Goal: Task Accomplishment & Management: Manage account settings

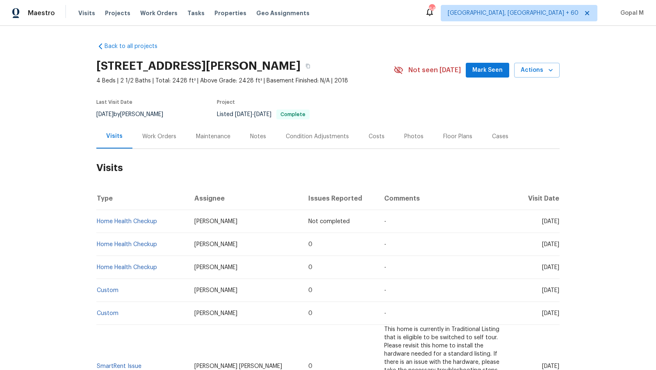
click at [168, 139] on div "Work Orders" at bounding box center [159, 137] width 34 height 8
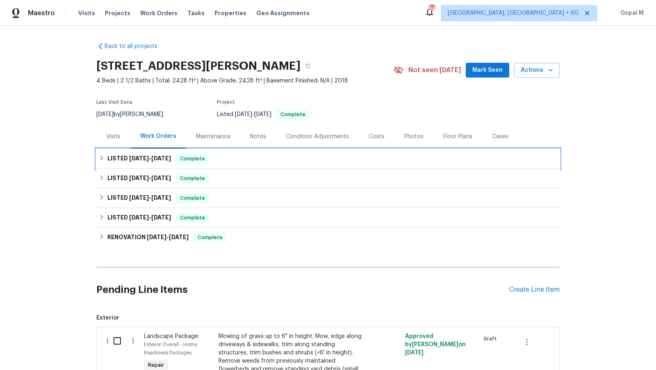
click at [162, 153] on div "LISTED 9/2/25 - 9/4/25 Complete" at bounding box center [328, 159] width 464 height 20
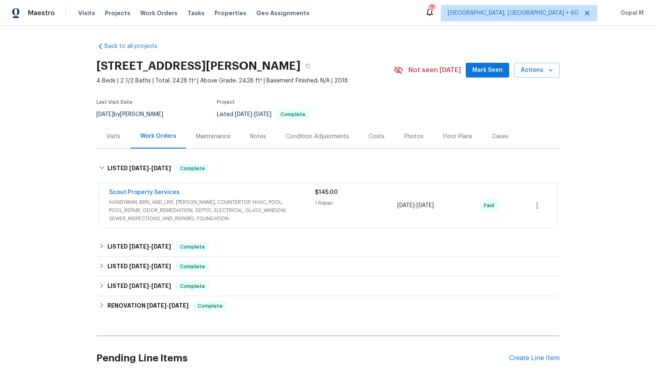
click at [267, 205] on span "HANDYMAN, BRN_AND_LRR, WELLS, COUNTERTOP, HVAC, POOL, POOL_REPAIR, ODOR_REMEDIA…" at bounding box center [212, 210] width 206 height 25
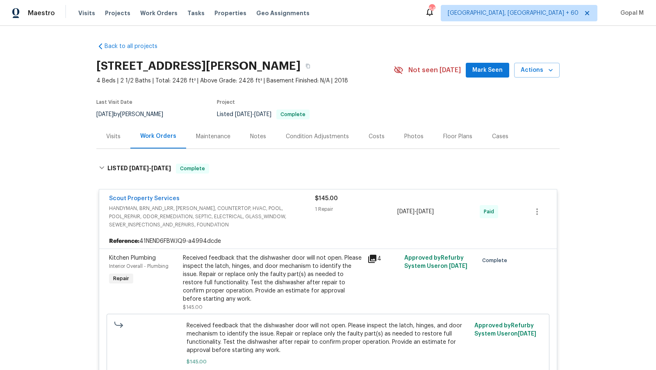
click at [110, 135] on div "Visits" at bounding box center [113, 137] width 14 height 8
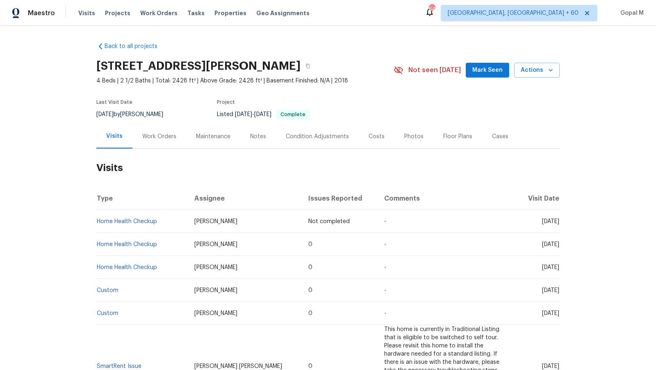
click at [149, 137] on div "Work Orders" at bounding box center [159, 137] width 34 height 8
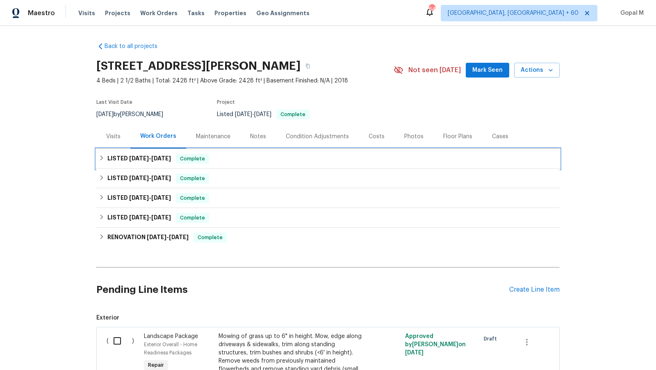
click at [160, 156] on span "9/4/25" at bounding box center [161, 159] width 20 height 6
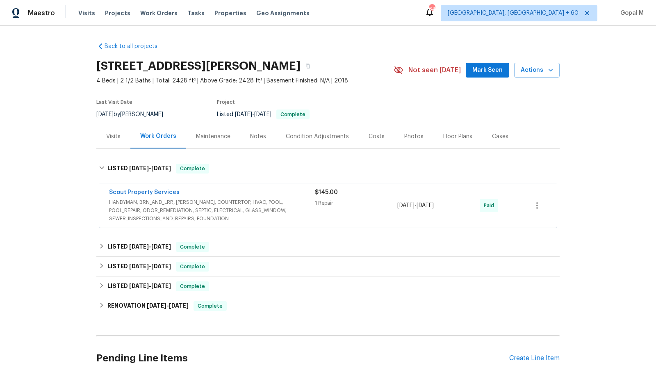
click at [286, 211] on span "HANDYMAN, BRN_AND_LRR, WELLS, COUNTERTOP, HVAC, POOL, POOL_REPAIR, ODOR_REMEDIA…" at bounding box center [212, 210] width 206 height 25
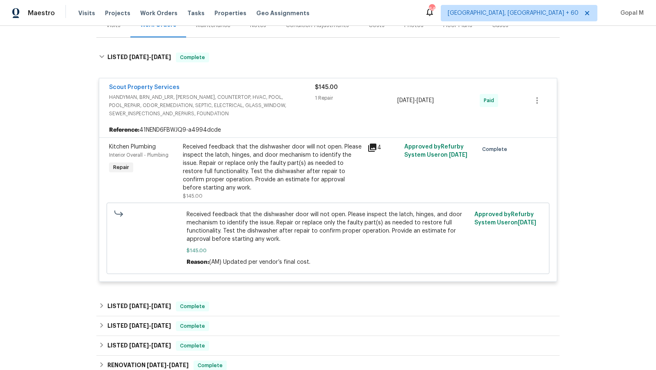
scroll to position [112, 0]
drag, startPoint x: 103, startPoint y: 84, endPoint x: 198, endPoint y: 84, distance: 95.2
click at [198, 84] on div "Scout Property Services HANDYMAN, BRN_AND_LRR, WELLS, COUNTERTOP, HVAC, POOL, P…" at bounding box center [328, 100] width 458 height 44
copy link "Scout Property Services"
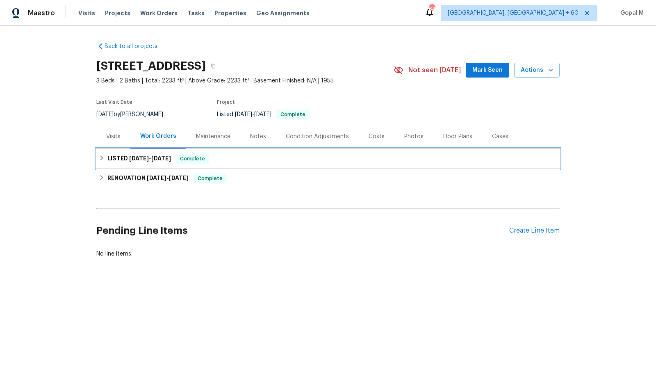
click at [158, 159] on span "8/20/25" at bounding box center [161, 159] width 20 height 6
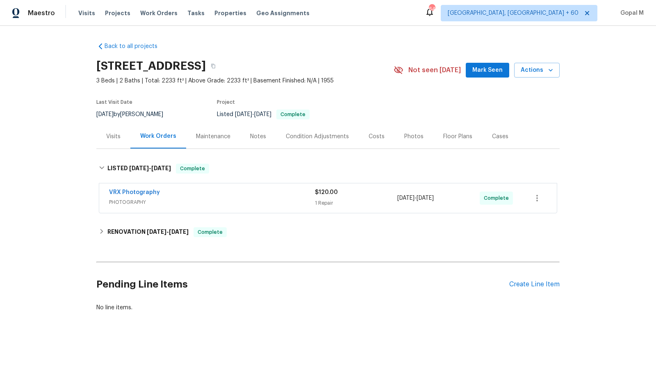
click at [113, 144] on div "Visits" at bounding box center [113, 136] width 34 height 24
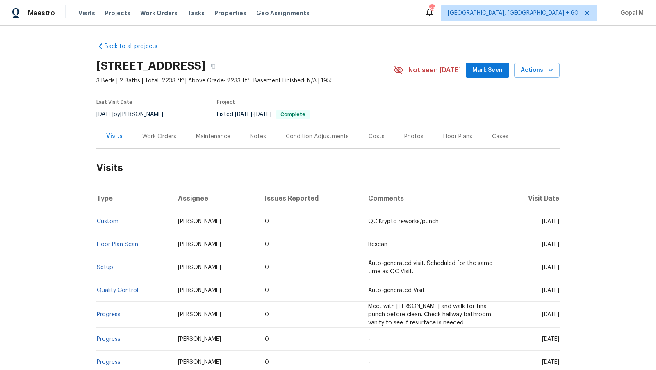
click at [171, 134] on div "Work Orders" at bounding box center [159, 137] width 34 height 8
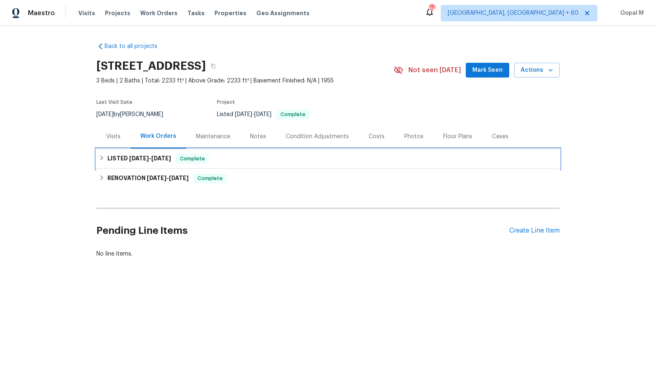
click at [242, 158] on div "LISTED 8/19/25 - 8/20/25 Complete" at bounding box center [328, 159] width 459 height 10
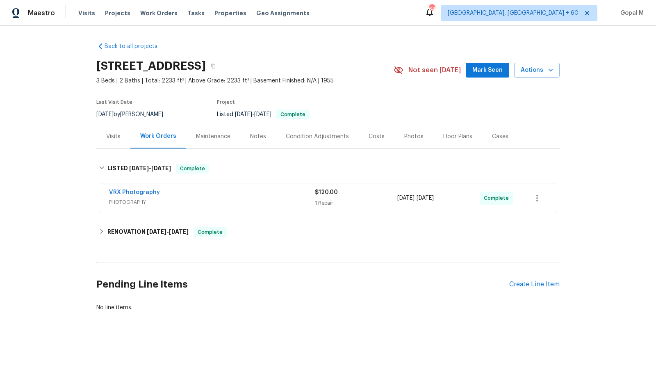
click at [107, 138] on div "Visits" at bounding box center [113, 137] width 14 height 8
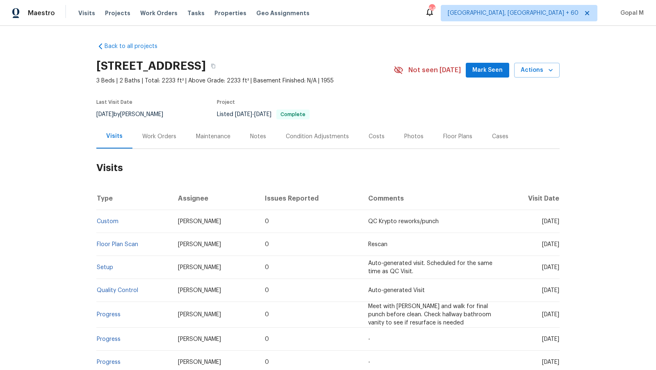
click at [172, 142] on div "Work Orders" at bounding box center [160, 136] width 54 height 24
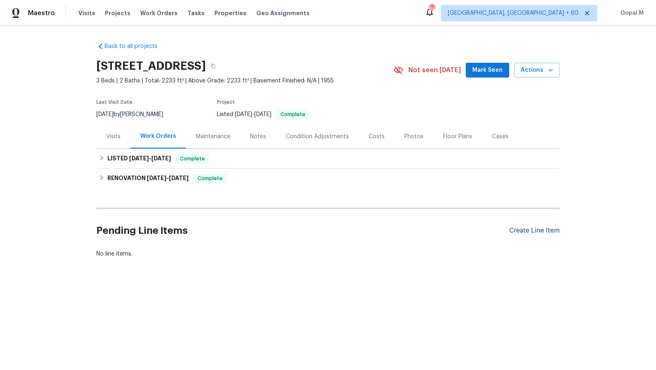
click at [515, 230] on div "Create Line Item" at bounding box center [535, 231] width 50 height 8
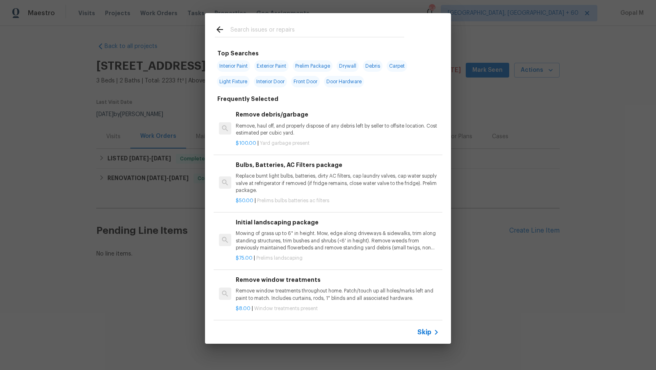
click at [424, 332] on span "Skip" at bounding box center [425, 332] width 14 height 8
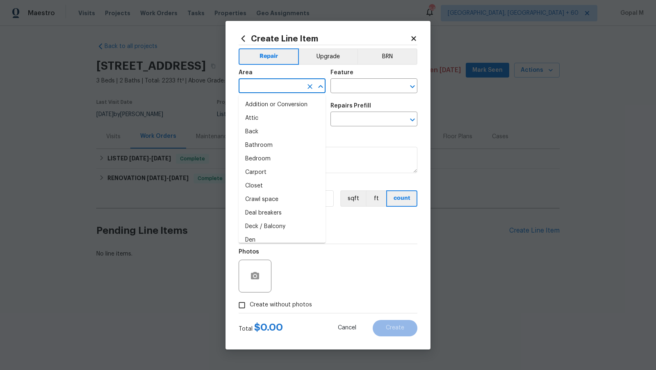
click at [289, 88] on input "text" at bounding box center [271, 86] width 64 height 13
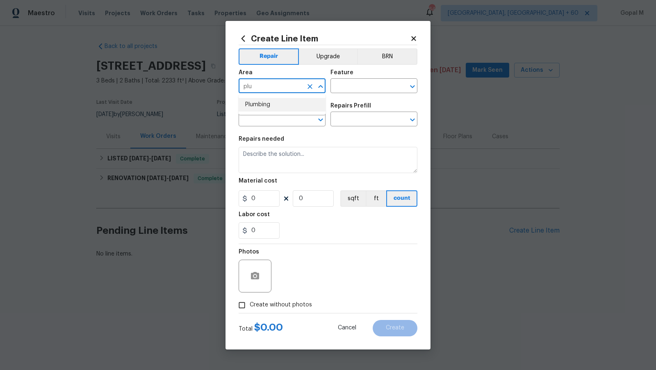
click at [299, 107] on li "Plumbing" at bounding box center [282, 105] width 87 height 14
type input "Plumbing"
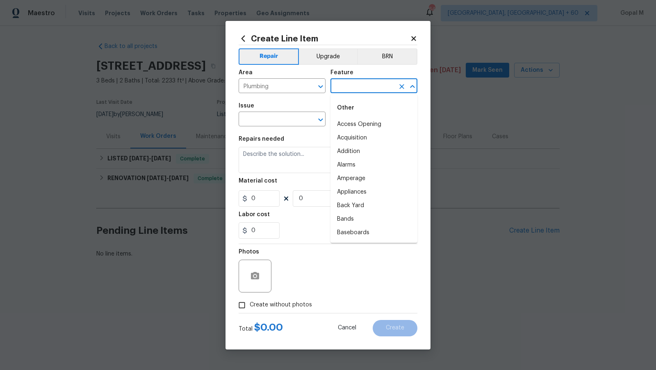
click at [368, 88] on input "text" at bounding box center [363, 86] width 64 height 13
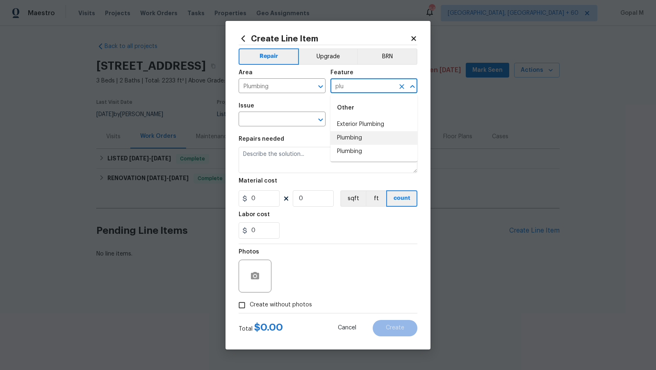
click at [381, 136] on li "Plumbing" at bounding box center [374, 138] width 87 height 14
type input "Plumbing"
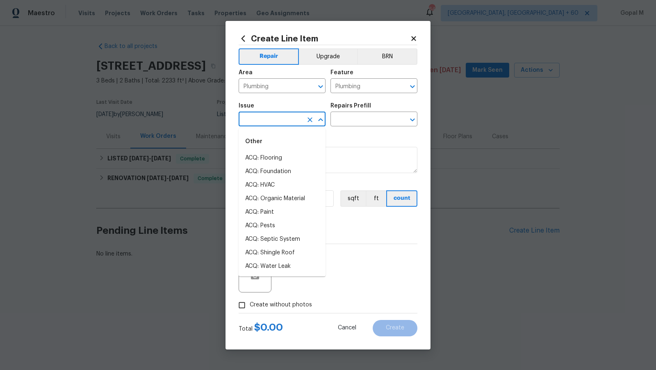
click at [282, 117] on input "text" at bounding box center [271, 120] width 64 height 13
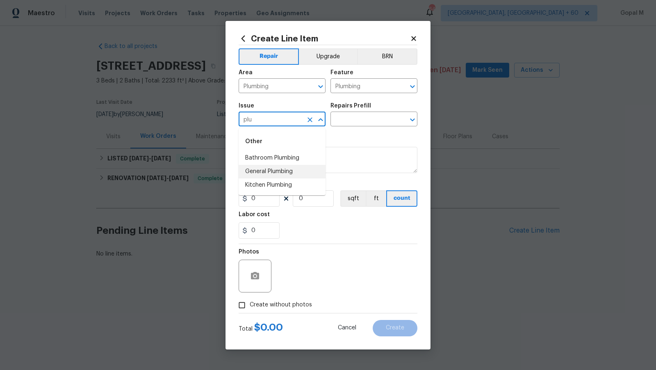
click at [288, 172] on li "General Plumbing" at bounding box center [282, 172] width 87 height 14
type input "General Plumbing"
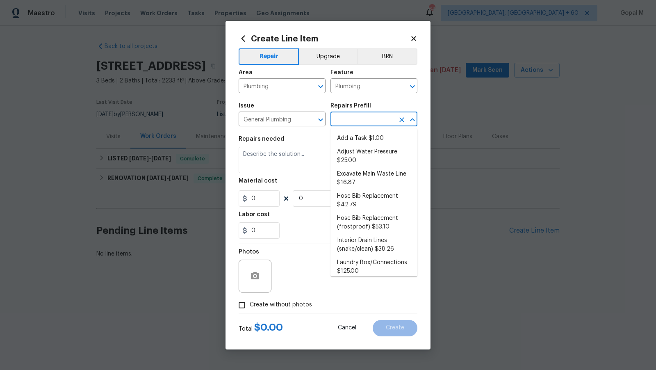
click at [362, 118] on input "text" at bounding box center [363, 120] width 64 height 13
click at [379, 140] on li "Add a Task $1.00" at bounding box center [374, 139] width 87 height 14
type input "Add a Task $1.00"
type textarea "HPM to detail"
type input "1"
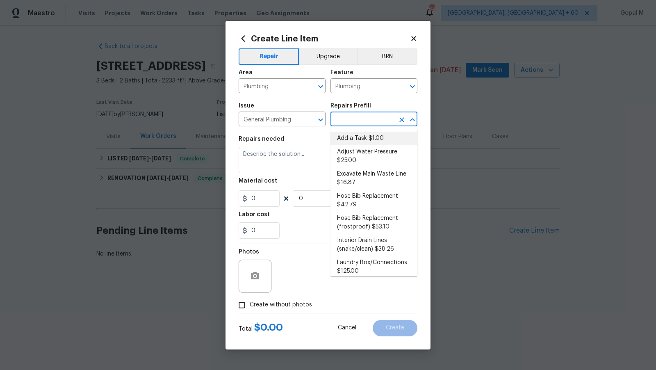
type input "1"
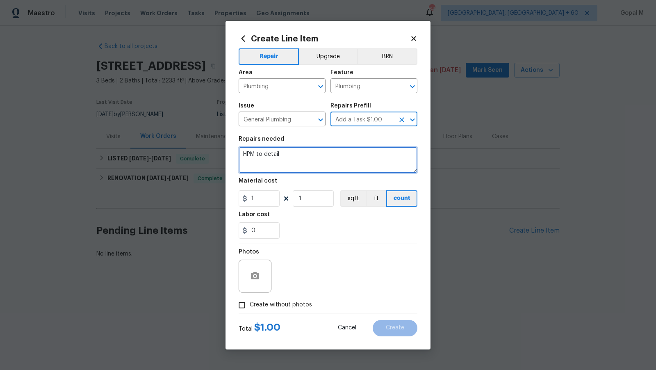
click at [355, 156] on textarea "HPM to detail" at bounding box center [328, 160] width 179 height 26
paste textarea "here were puddles of water on the ground and some mildew."
click at [398, 155] on textarea "There were puddles of water on the ground and some mildew. Inspect and repair t…" at bounding box center [328, 160] width 179 height 26
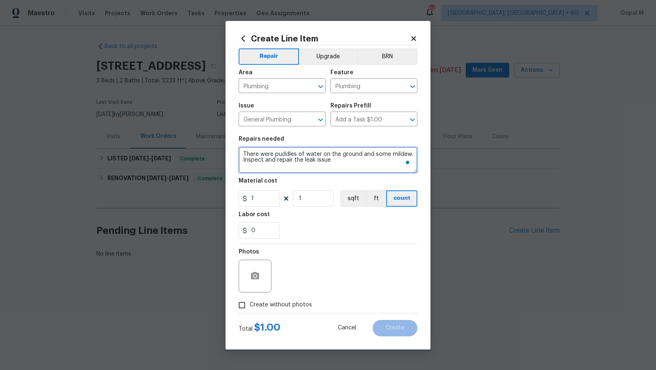
click at [398, 155] on textarea "There were puddles of water on the ground and some mildew. Inspect and repair t…" at bounding box center [328, 160] width 179 height 26
click at [313, 161] on textarea "There were puddles of water on the ground and some mildew. Inspect and repair t…" at bounding box center [328, 160] width 179 height 26
paste textarea "mildew"
type textarea "There were puddles of water on the ground and some mildew. Inspect and repair t…"
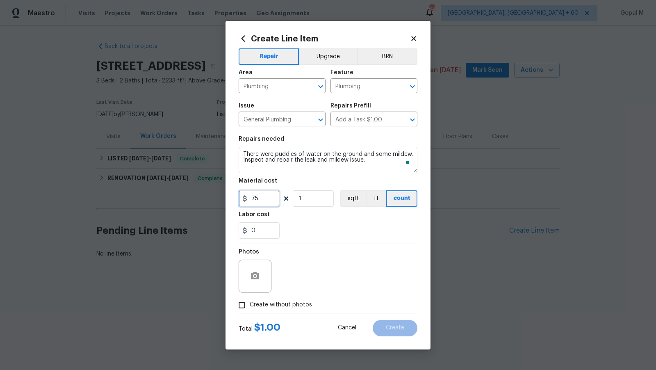
type input "75"
click at [252, 306] on span "Create without photos" at bounding box center [281, 305] width 62 height 9
click at [250, 306] on input "Create without photos" at bounding box center [242, 305] width 16 height 16
checkbox input "true"
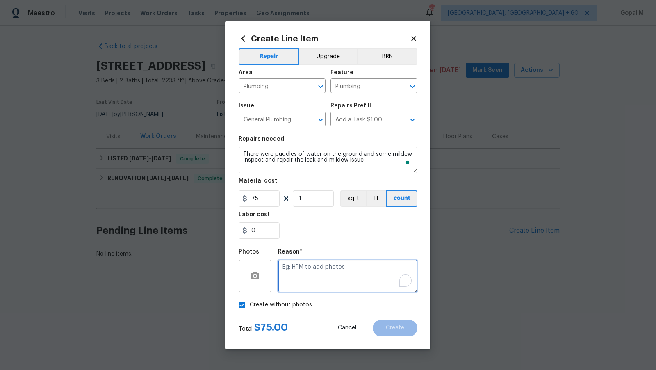
click at [327, 276] on textarea "To enrich screen reader interactions, please activate Accessibility in Grammarl…" at bounding box center [348, 276] width 140 height 33
type textarea "No photos"
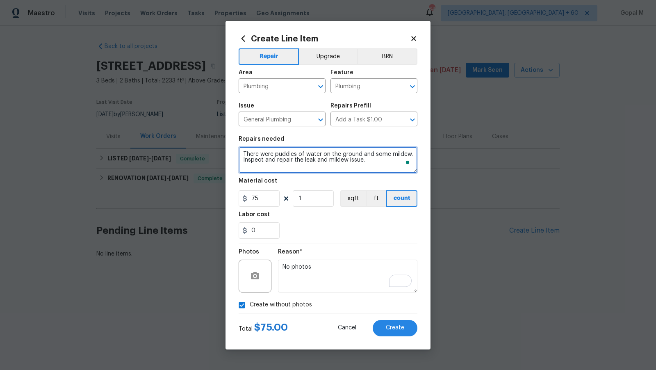
click at [245, 153] on textarea "There were puddles of water on the ground and some mildew. Inspect and repair t…" at bounding box center [328, 160] width 179 height 26
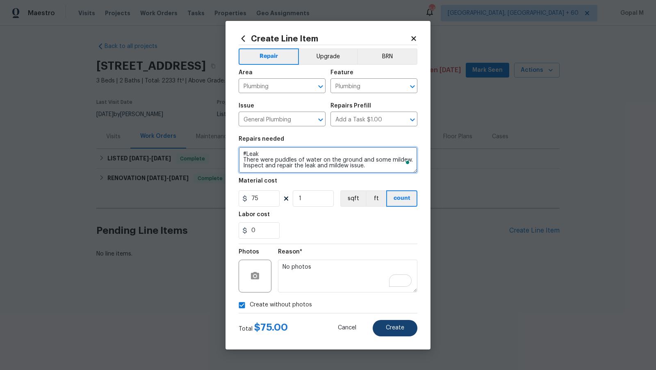
type textarea "#Leak There were puddles of water on the ground and some mildew. Inspect and re…"
click at [378, 326] on button "Create" at bounding box center [395, 328] width 45 height 16
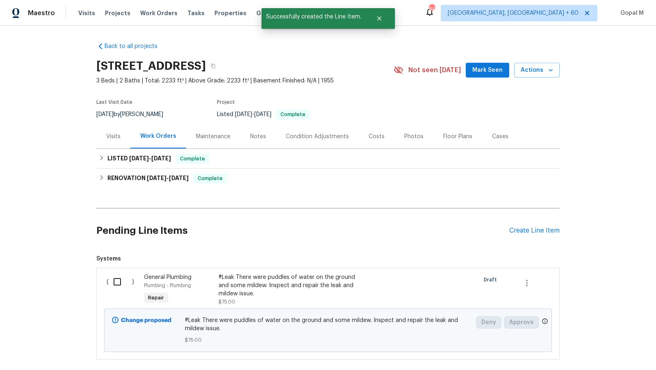
click at [117, 285] on input "checkbox" at bounding box center [120, 281] width 23 height 17
checkbox input "true"
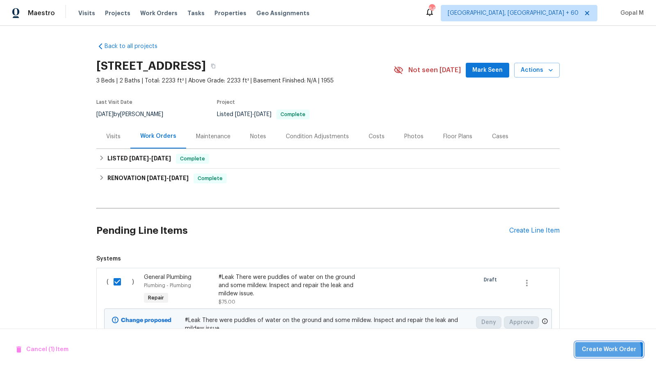
click at [590, 333] on span "Create Work Order" at bounding box center [609, 350] width 55 height 10
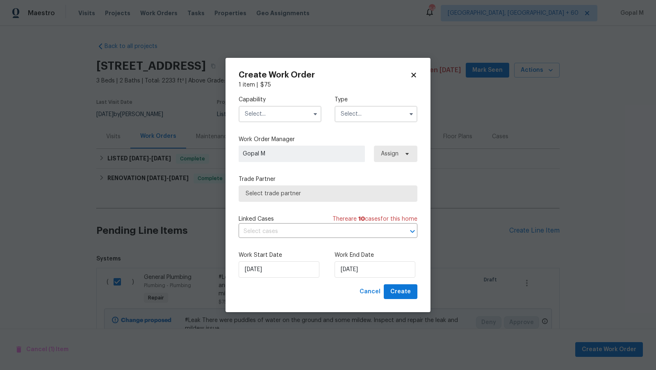
click at [283, 117] on input "text" at bounding box center [280, 114] width 83 height 16
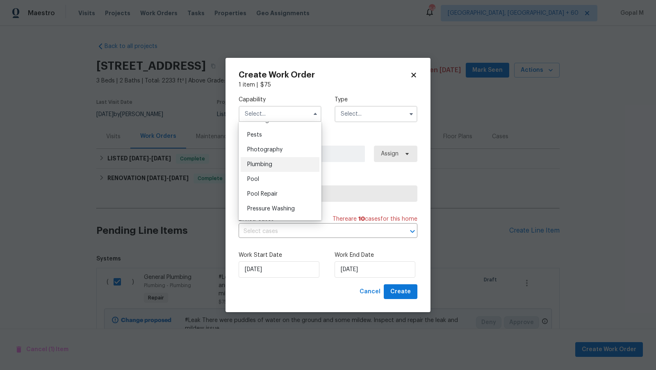
scroll to position [701, 0]
click at [286, 165] on div "Plumbing" at bounding box center [280, 164] width 79 height 15
type input "Plumbing"
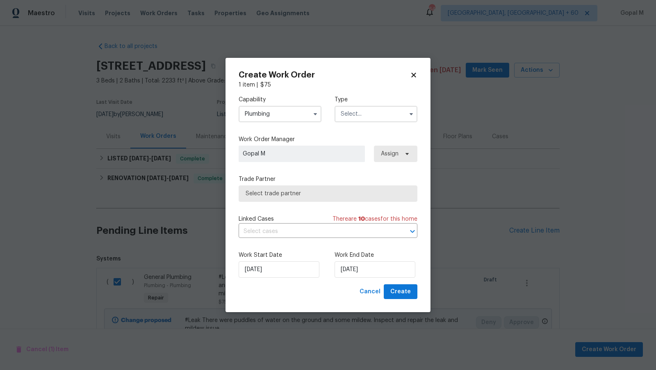
click at [361, 113] on input "text" at bounding box center [376, 114] width 83 height 16
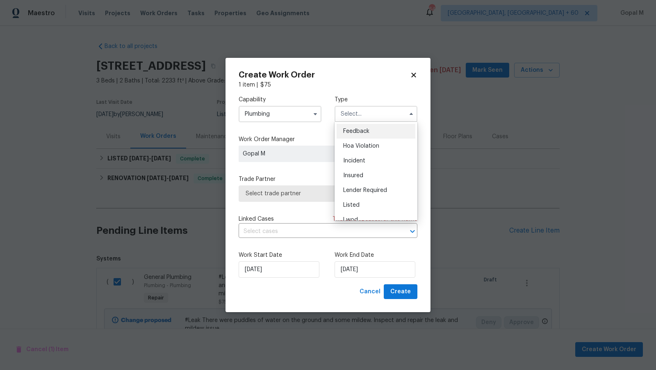
click at [377, 134] on div "Feedback" at bounding box center [376, 131] width 79 height 15
type input "Feedback"
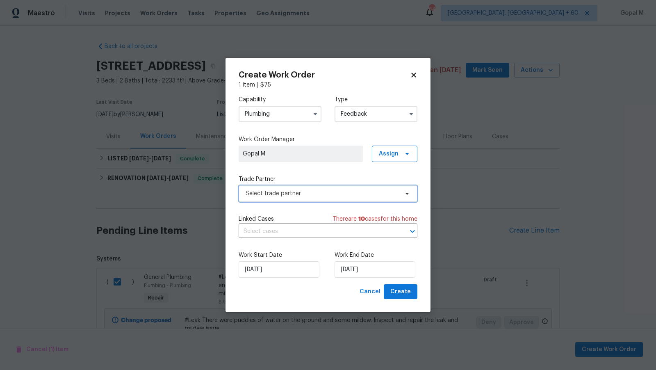
click at [363, 192] on span "Select trade partner" at bounding box center [322, 194] width 153 height 8
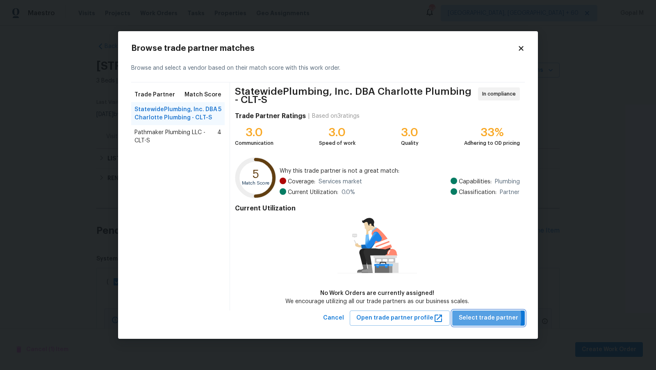
click at [469, 318] on span "Select trade partner" at bounding box center [488, 318] width 59 height 10
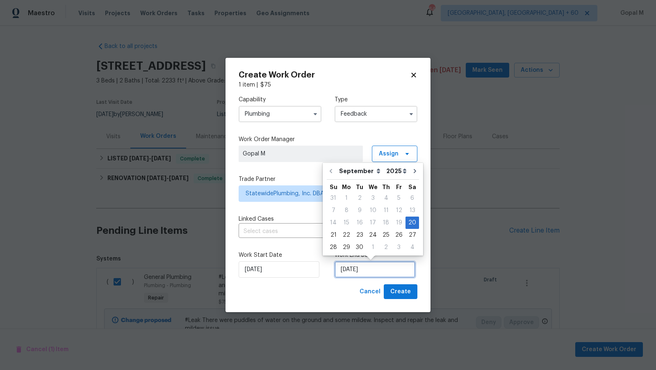
click at [389, 273] on input "[DATE]" at bounding box center [375, 269] width 81 height 16
click at [371, 231] on div "24" at bounding box center [373, 234] width 14 height 11
type input "24/09/2025"
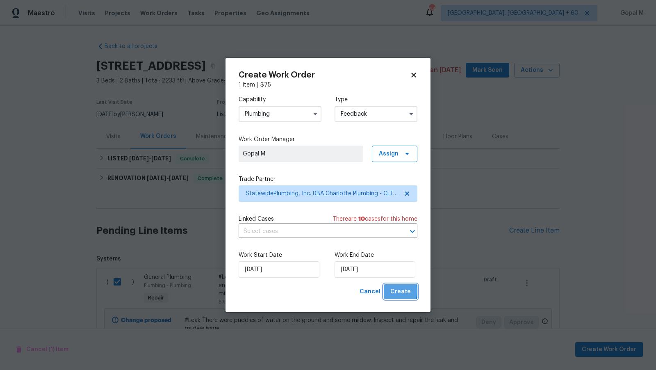
click at [389, 291] on button "Create" at bounding box center [401, 291] width 34 height 15
checkbox input "false"
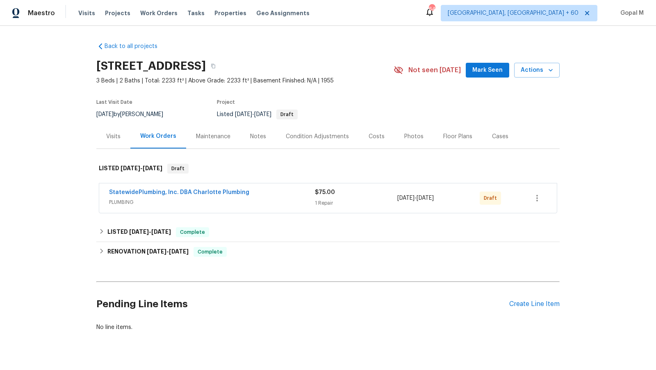
click at [472, 194] on div "[DATE] - [DATE]" at bounding box center [439, 198] width 82 height 20
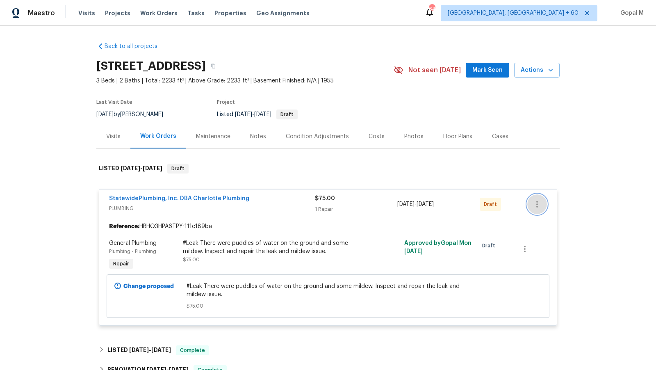
click at [540, 204] on icon "button" at bounding box center [538, 204] width 10 height 10
click at [540, 204] on li "Send to Vendor" at bounding box center [573, 204] width 91 height 14
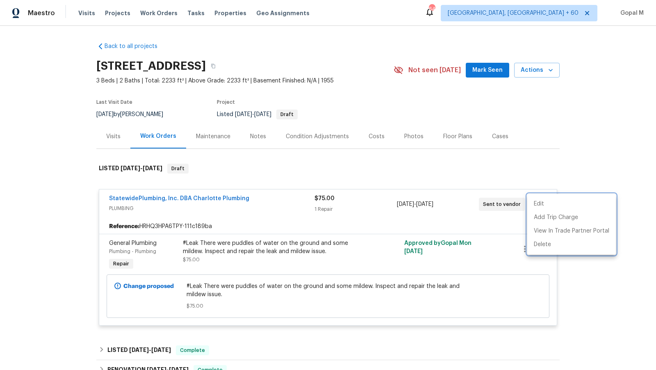
click at [376, 199] on div at bounding box center [328, 185] width 656 height 370
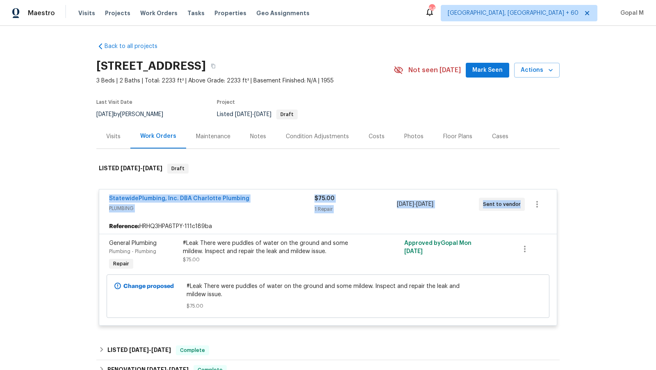
drag, startPoint x: 106, startPoint y: 199, endPoint x: 519, endPoint y: 205, distance: 413.2
click at [519, 205] on div "StatewidePlumbing, Inc. DBA Charlotte Plumbing PLUMBING $75.00 1 Repair 9/20/20…" at bounding box center [328, 205] width 458 height 30
copy div "StatewidePlumbing, Inc. DBA Charlotte Plumbing PLUMBING $75.00 1 Repair 9/20/20…"
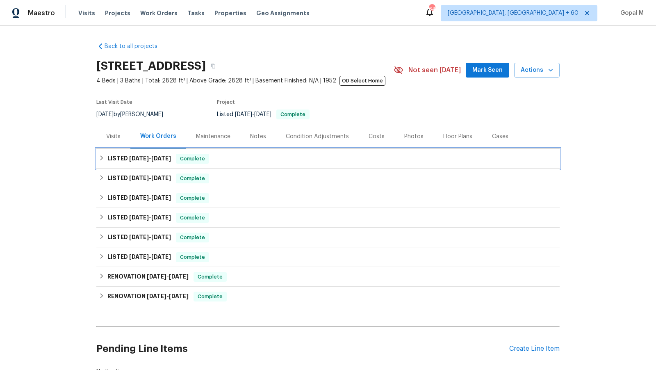
click at [357, 154] on div "LISTED 8/11/25 - 8/19/25 Complete" at bounding box center [328, 159] width 459 height 10
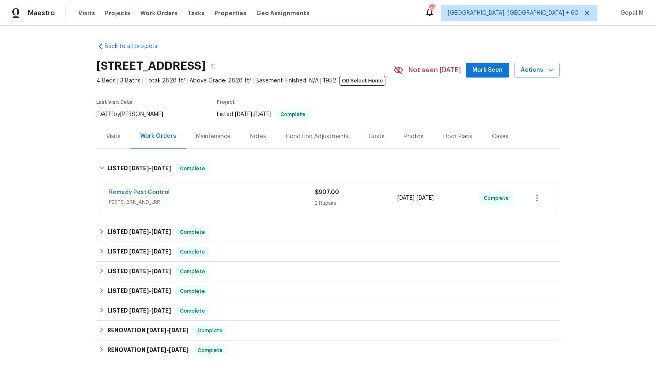
click at [360, 201] on div "2 Repairs" at bounding box center [356, 203] width 82 height 8
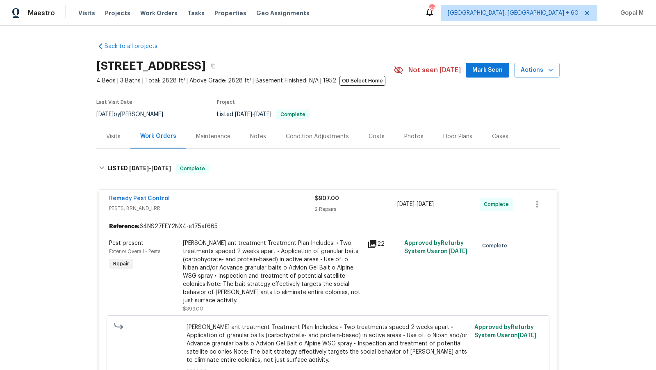
click at [360, 201] on div "$907.00" at bounding box center [356, 198] width 82 height 8
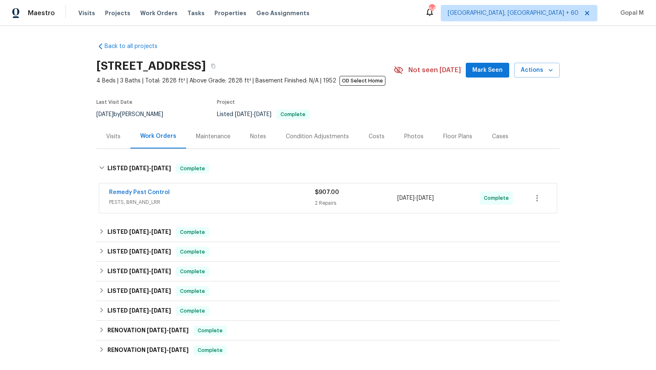
click at [291, 201] on span "PESTS, BRN_AND_LRR" at bounding box center [212, 202] width 206 height 8
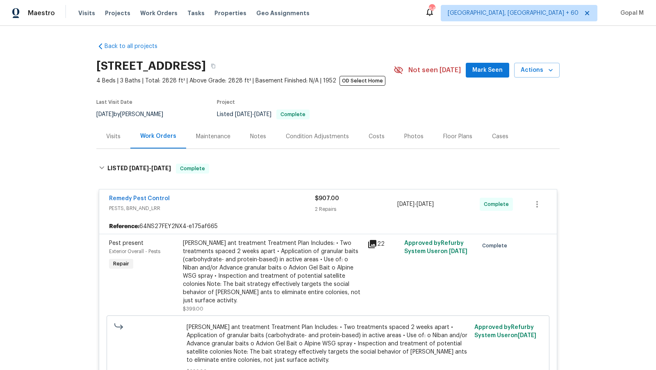
click at [241, 205] on span "PESTS, BRN_AND_LRR" at bounding box center [212, 208] width 206 height 8
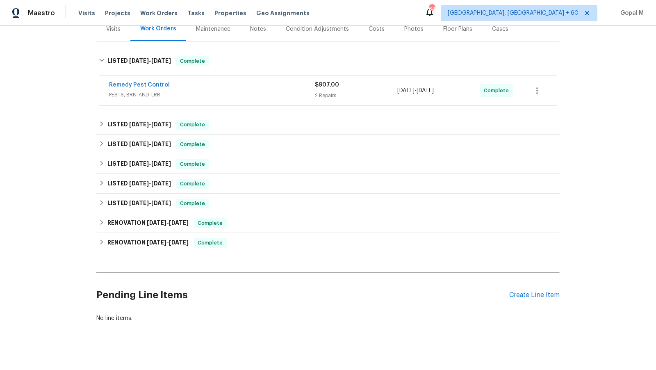
scroll to position [115, 0]
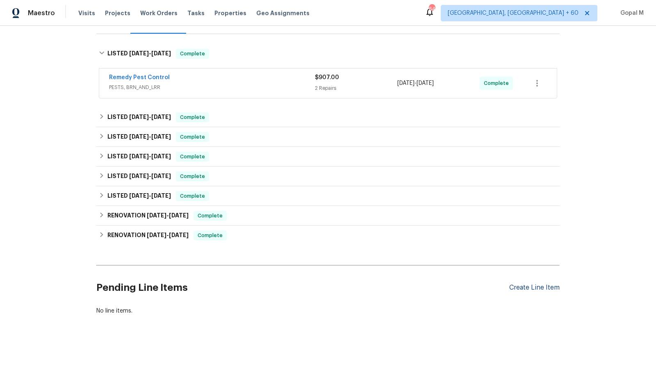
click at [517, 289] on div "Create Line Item" at bounding box center [535, 288] width 50 height 8
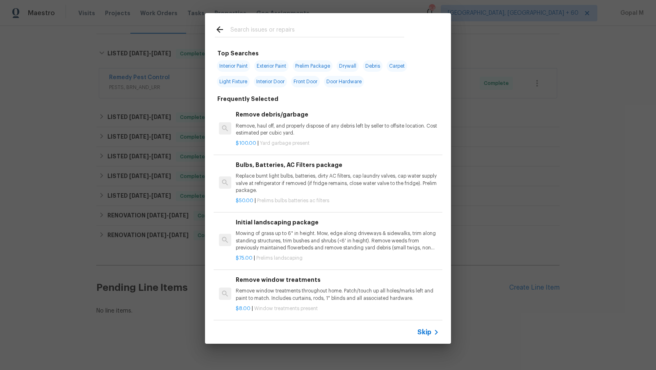
click at [422, 332] on span "Skip" at bounding box center [425, 332] width 14 height 8
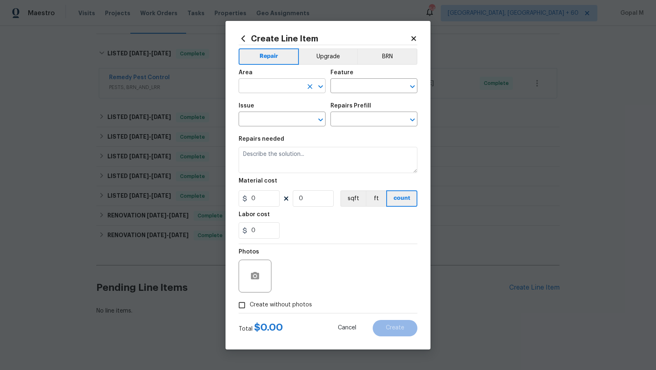
click at [279, 88] on input "text" at bounding box center [271, 86] width 64 height 13
click at [284, 101] on li "Plumbing" at bounding box center [282, 105] width 87 height 14
type input "Plumbing"
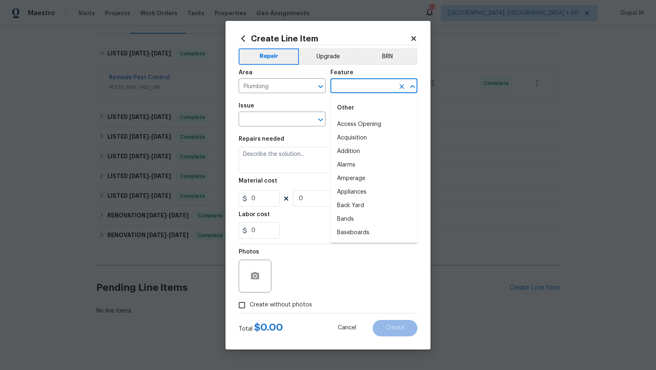
click at [366, 88] on input "text" at bounding box center [363, 86] width 64 height 13
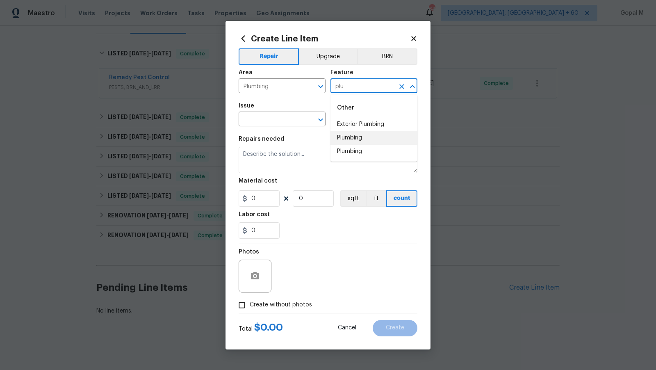
click at [376, 138] on li "Plumbing" at bounding box center [374, 138] width 87 height 14
type input "Plumbing"
click at [298, 116] on input "text" at bounding box center [271, 120] width 64 height 13
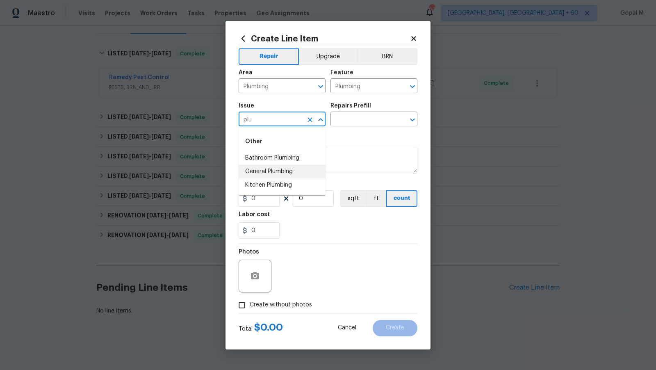
click at [292, 176] on li "General Plumbing" at bounding box center [282, 172] width 87 height 14
type input "General Plumbing"
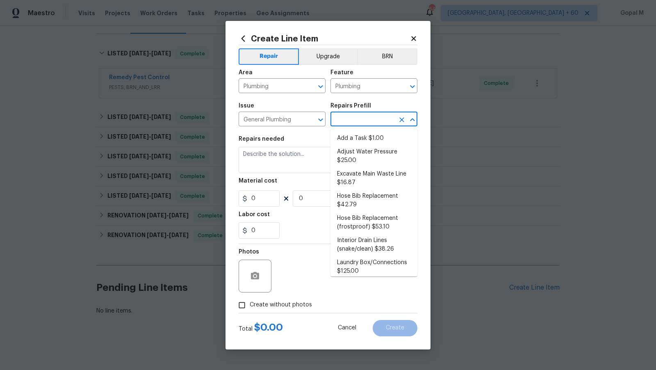
click at [366, 122] on input "text" at bounding box center [363, 120] width 64 height 13
click at [364, 139] on li "Add a Task $1.00" at bounding box center [374, 139] width 87 height 14
type input "Add a Task $1.00"
type textarea "HPM to detail"
type input "1"
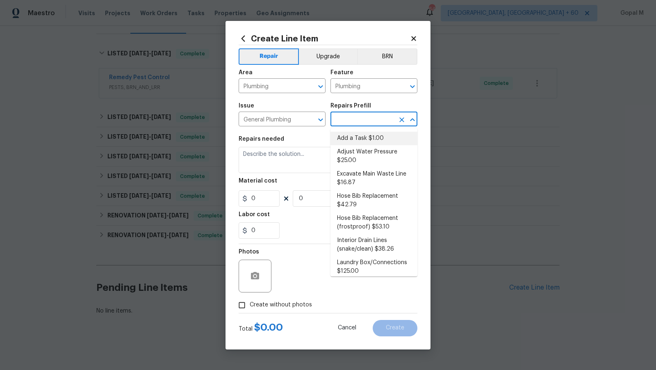
type input "1"
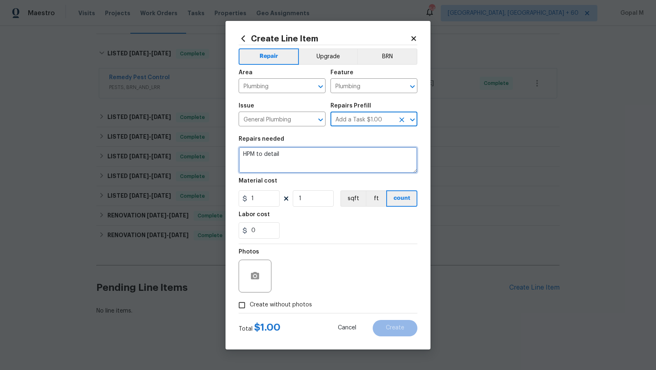
click at [330, 162] on textarea "HPM to detail" at bounding box center [328, 160] width 179 height 26
paste textarea "septic problem in the backyard"
click at [278, 158] on textarea "There is a septic problem in the backyard. Inspect and repair the" at bounding box center [328, 160] width 179 height 26
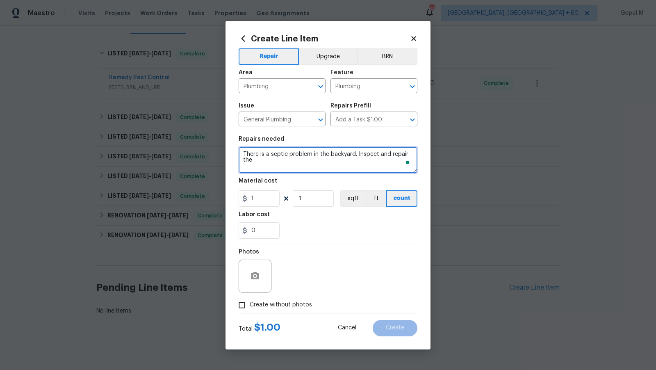
click at [278, 158] on textarea "There is a septic problem in the backyard. Inspect and repair the" at bounding box center [328, 160] width 179 height 26
click at [281, 154] on textarea "There is a septic problem in the backyard. Inspect and repair the" at bounding box center [328, 160] width 179 height 26
click at [274, 167] on textarea "There is a septic problem in the backyard. Inspect and repair the" at bounding box center [328, 160] width 179 height 26
paste textarea "septic"
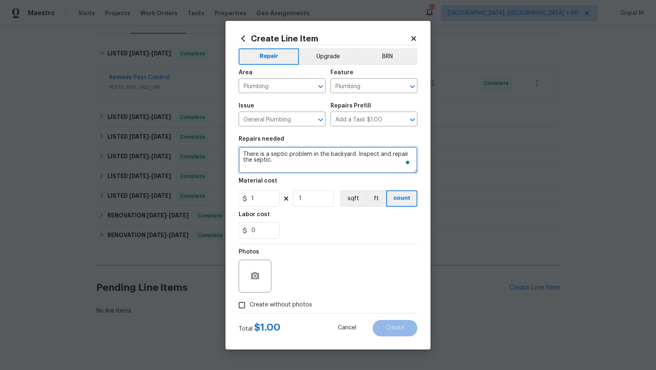
type textarea "There is a septic problem in the backyard. Inspect and repair the septic."
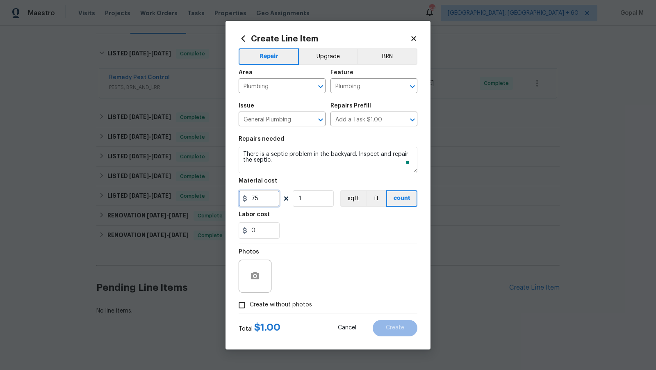
type input "75"
click at [291, 308] on span "Create without photos" at bounding box center [281, 305] width 62 height 9
click at [250, 308] on input "Create without photos" at bounding box center [242, 305] width 16 height 16
checkbox input "true"
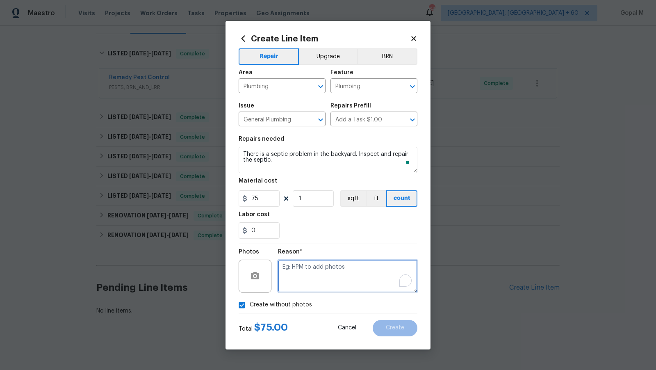
click at [330, 272] on textarea "To enrich screen reader interactions, please activate Accessibility in Grammarl…" at bounding box center [348, 276] width 140 height 33
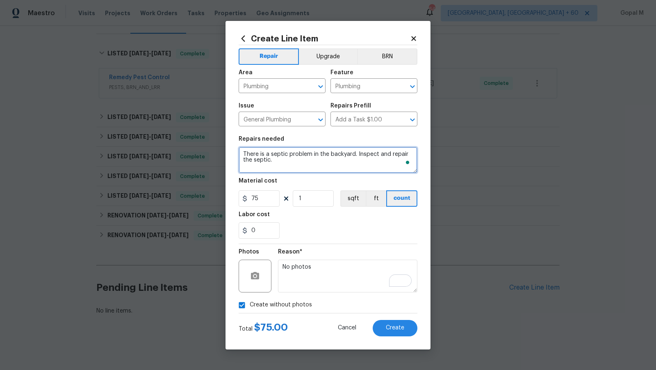
click at [304, 162] on textarea "There is a septic problem in the backyard. Inspect and repair the septic." at bounding box center [328, 160] width 179 height 26
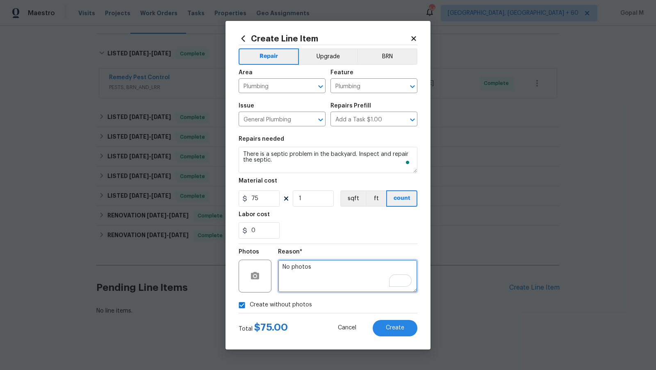
click at [330, 268] on textarea "No photos" at bounding box center [348, 276] width 140 height 33
type textarea "No photos"
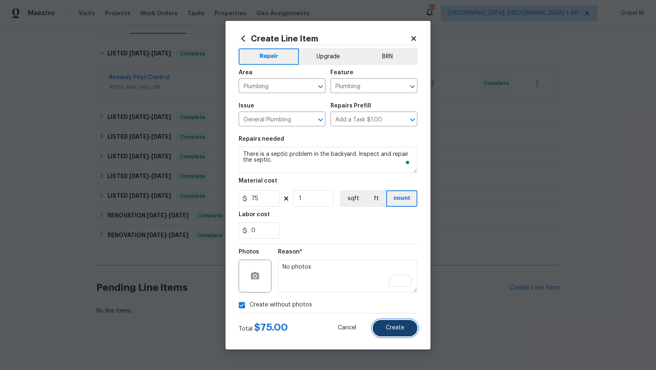
click at [382, 325] on button "Create" at bounding box center [395, 328] width 45 height 16
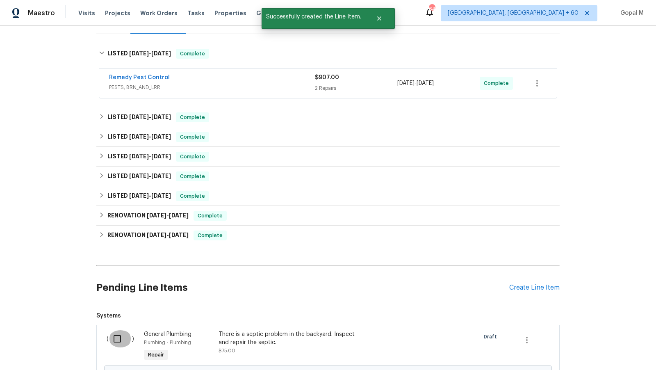
click at [123, 333] on input "checkbox" at bounding box center [120, 338] width 23 height 17
checkbox input "true"
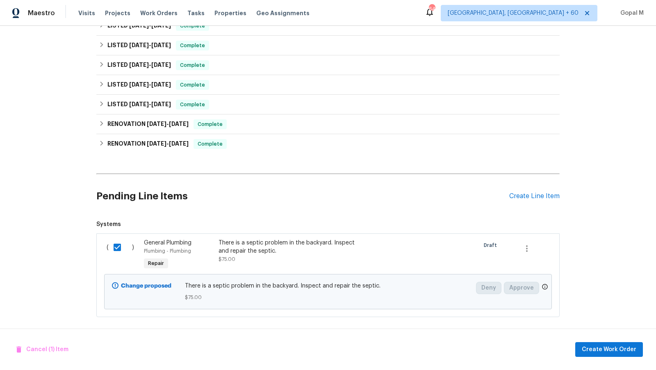
scroll to position [208, 0]
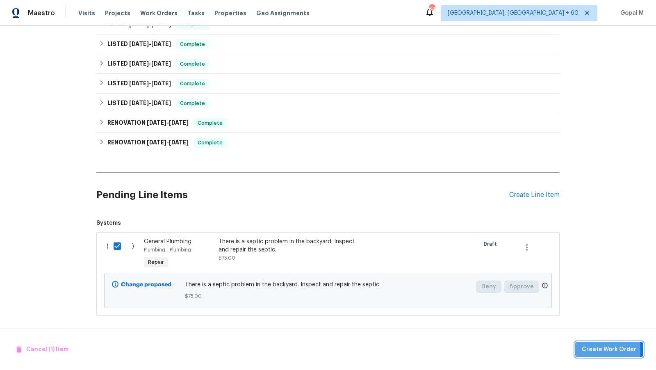
click at [582, 333] on button "Create Work Order" at bounding box center [610, 349] width 68 height 15
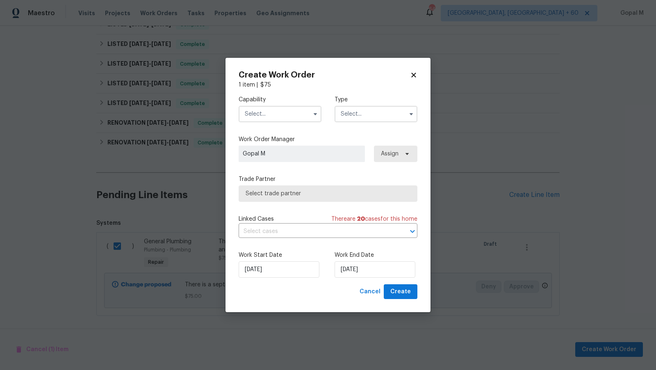
click at [284, 111] on input "text" at bounding box center [280, 114] width 83 height 16
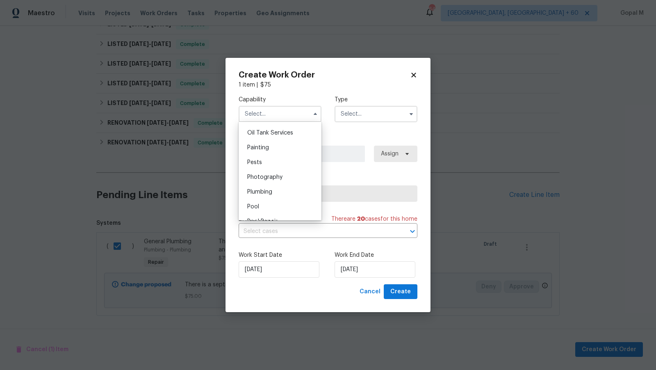
scroll to position [690, 0]
click at [283, 176] on div "Plumbing" at bounding box center [280, 174] width 79 height 15
type input "Plumbing"
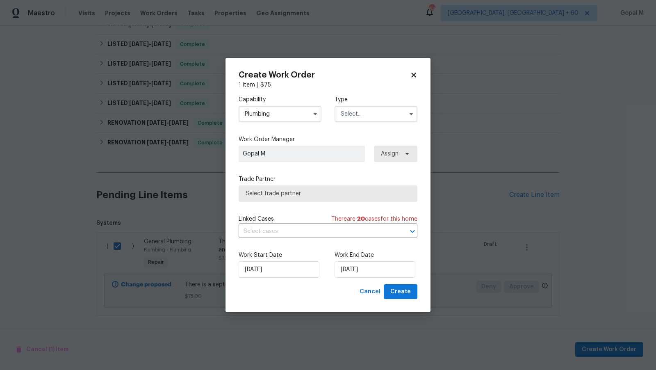
click at [363, 113] on input "text" at bounding box center [376, 114] width 83 height 16
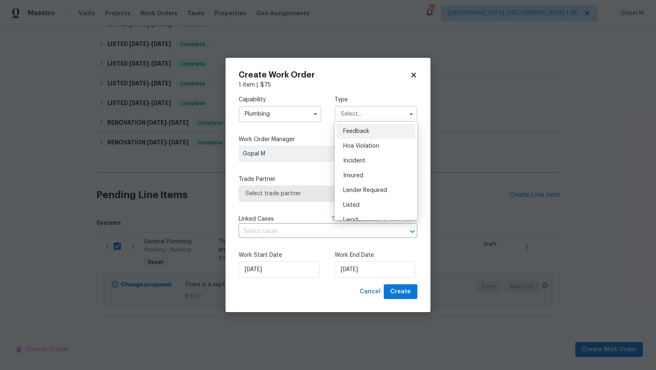
click at [364, 128] on span "Feedback" at bounding box center [356, 131] width 26 height 6
type input "Feedback"
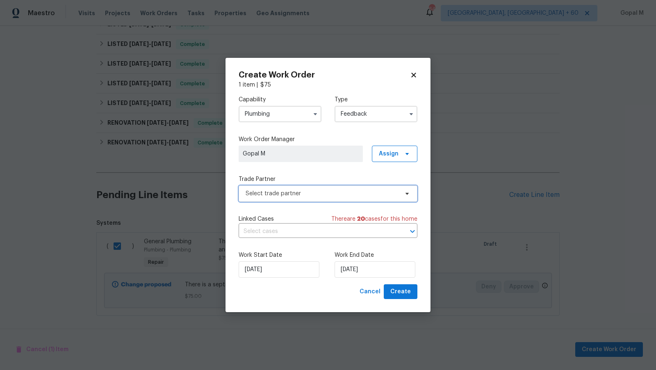
click at [357, 192] on span "Select trade partner" at bounding box center [322, 194] width 153 height 8
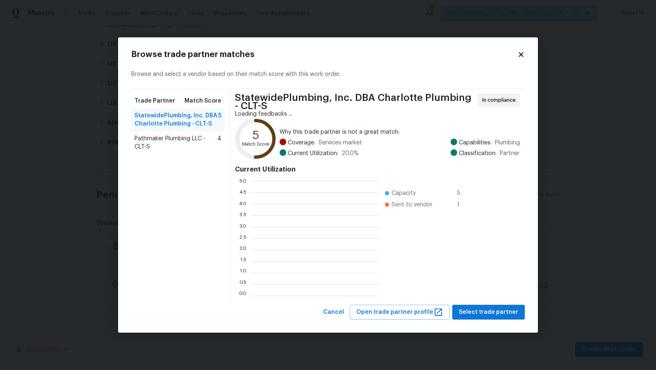
scroll to position [115, 128]
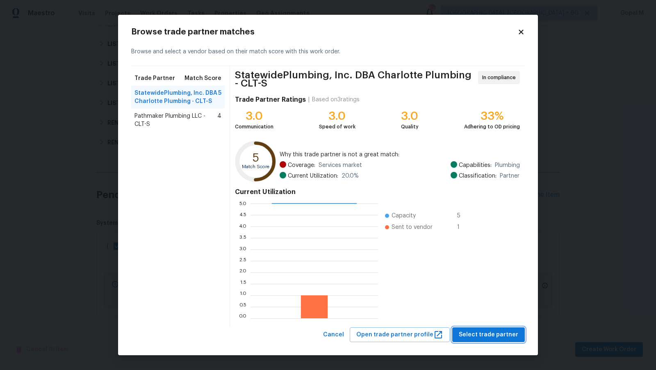
click at [463, 333] on button "Select trade partner" at bounding box center [489, 334] width 73 height 15
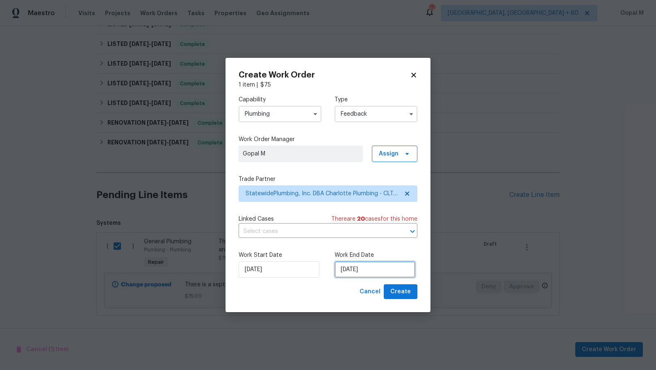
click at [393, 270] on input "20/09/2025" at bounding box center [375, 269] width 81 height 16
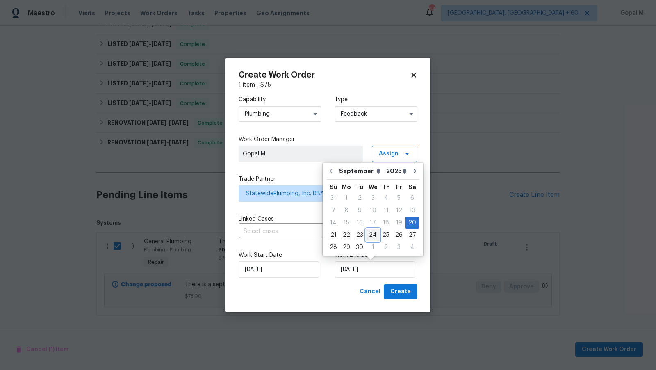
click at [370, 235] on div "24" at bounding box center [373, 234] width 14 height 11
type input "24/09/2025"
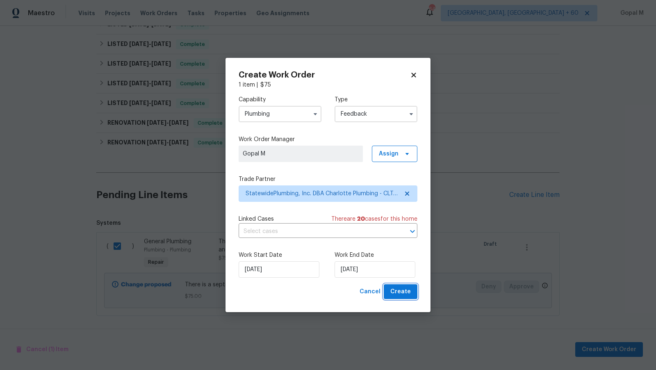
click at [389, 293] on button "Create" at bounding box center [401, 291] width 34 height 15
checkbox input "false"
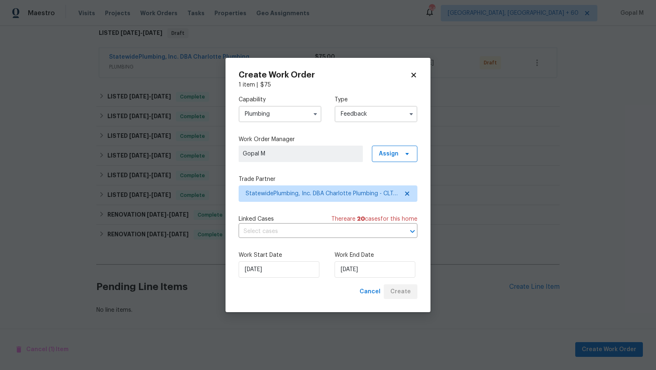
scroll to position [134, 0]
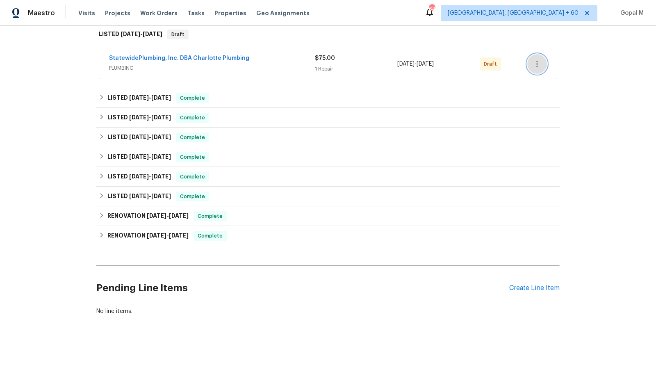
click at [538, 65] on icon "button" at bounding box center [538, 64] width 10 height 10
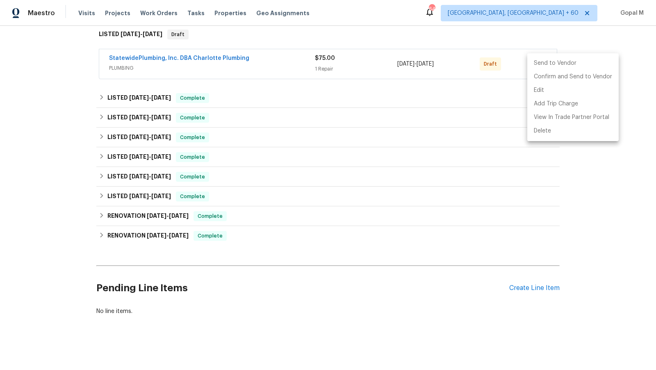
click at [555, 67] on li "Send to Vendor" at bounding box center [573, 64] width 91 height 14
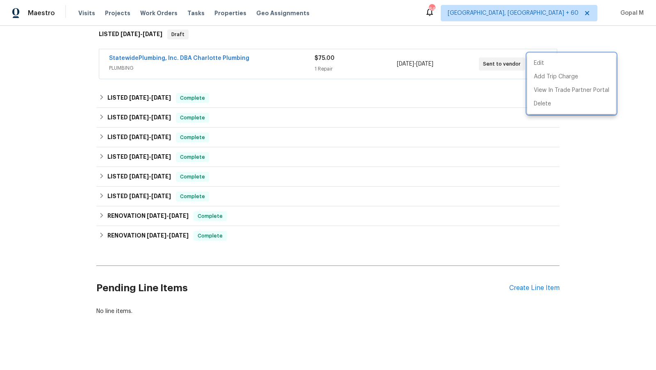
click at [102, 59] on div at bounding box center [328, 185] width 656 height 370
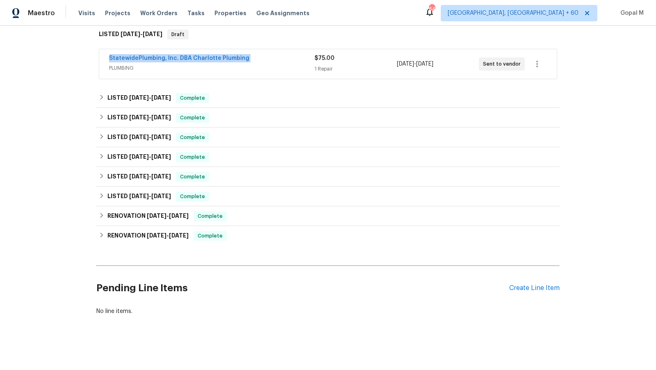
drag, startPoint x: 102, startPoint y: 59, endPoint x: 252, endPoint y: 59, distance: 149.4
click at [252, 59] on div "StatewidePlumbing, Inc. DBA Charlotte Plumbing PLUMBING $75.00 1 Repair 9/20/20…" at bounding box center [328, 64] width 458 height 30
copy link "StatewidePlumbing, Inc. DBA Charlotte Plumbing"
copy div "StatewidePlumbing, Inc. DBA Charlotte Plumbing PLUMBING $75.00 1 Repair 9/20/20…"
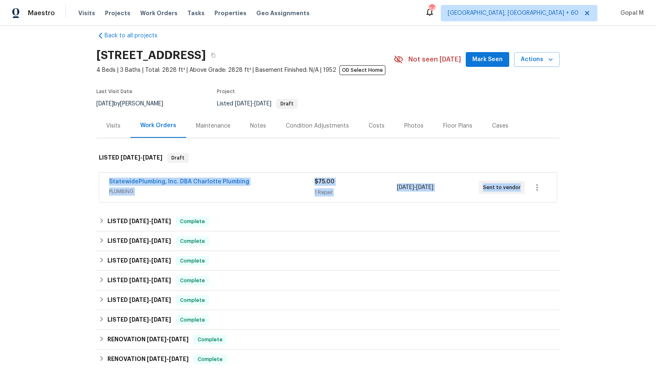
scroll to position [7, 0]
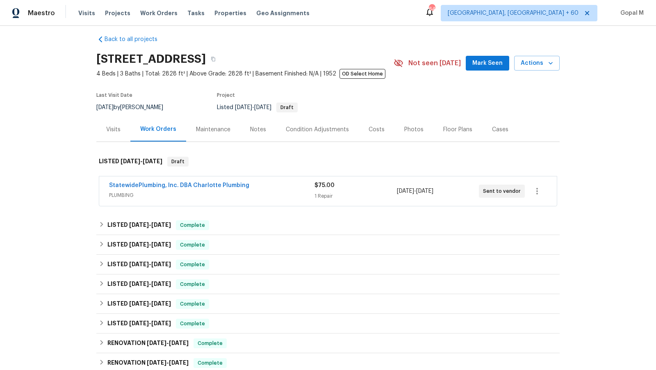
click at [111, 130] on div "Visits" at bounding box center [113, 130] width 14 height 8
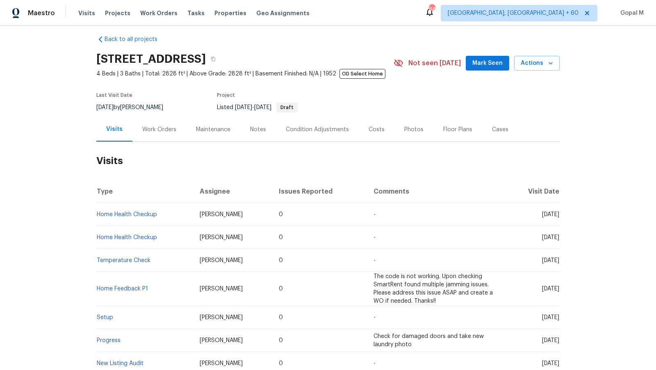
click at [171, 127] on div "Work Orders" at bounding box center [159, 130] width 34 height 8
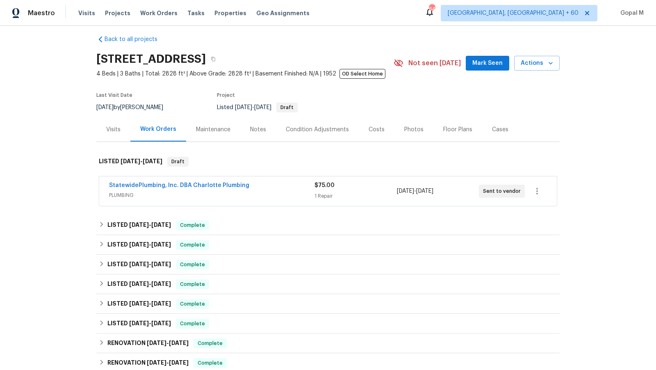
click at [278, 193] on span "PLUMBING" at bounding box center [212, 195] width 206 height 8
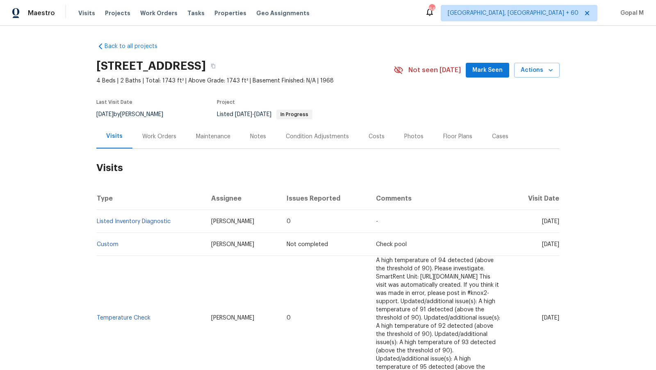
click at [171, 141] on div "Work Orders" at bounding box center [160, 136] width 54 height 24
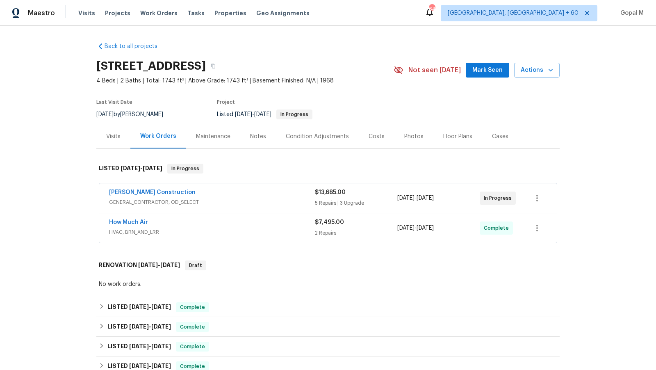
click at [252, 195] on div "[PERSON_NAME] Construction" at bounding box center [212, 193] width 206 height 10
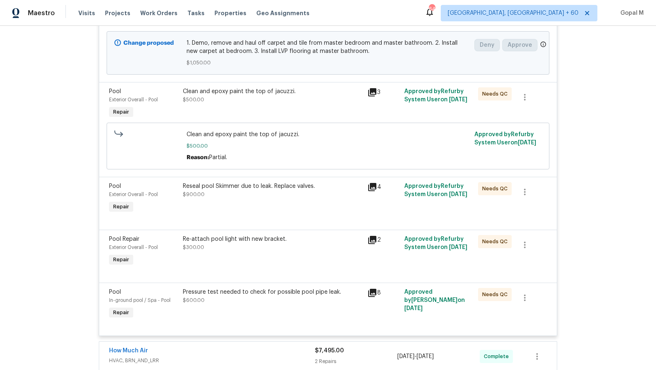
scroll to position [631, 0]
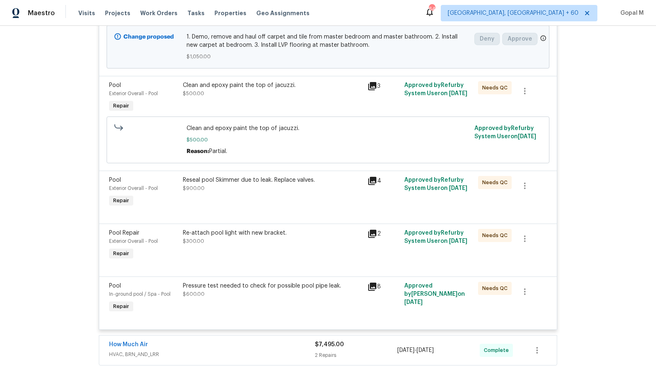
click at [258, 94] on div "Clean and epoxy paint the top of jacuzzi. $500.00" at bounding box center [273, 89] width 180 height 16
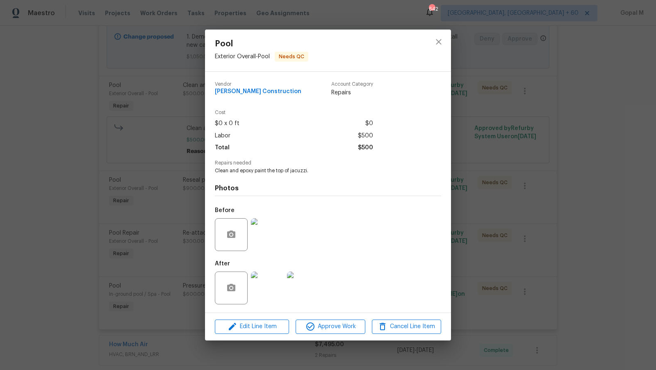
click at [265, 289] on img at bounding box center [267, 288] width 33 height 33
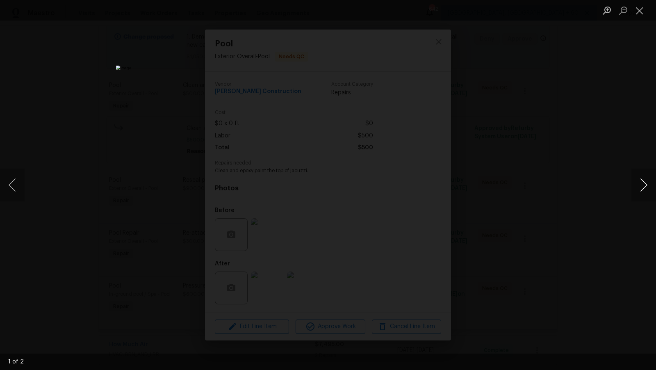
click at [645, 188] on button "Next image" at bounding box center [644, 185] width 25 height 33
click at [641, 8] on button "Close lightbox" at bounding box center [640, 10] width 16 height 14
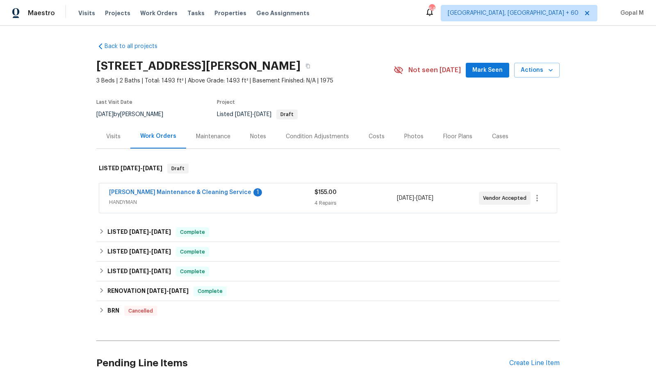
click at [169, 210] on div "[PERSON_NAME] Maintenance & Cleaning Service 1 HANDYMAN $155.00 4 Repairs [DATE…" at bounding box center [328, 198] width 458 height 30
click at [289, 193] on div "[PERSON_NAME] Maintenance & Cleaning Service 1" at bounding box center [212, 193] width 206 height 10
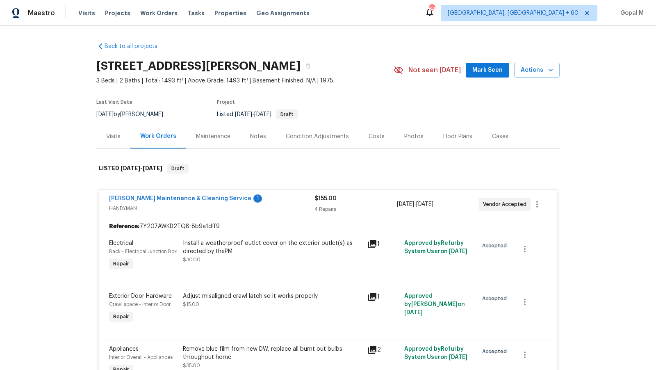
click at [268, 201] on div "[PERSON_NAME] Maintenance & Cleaning Service 1" at bounding box center [212, 199] width 206 height 10
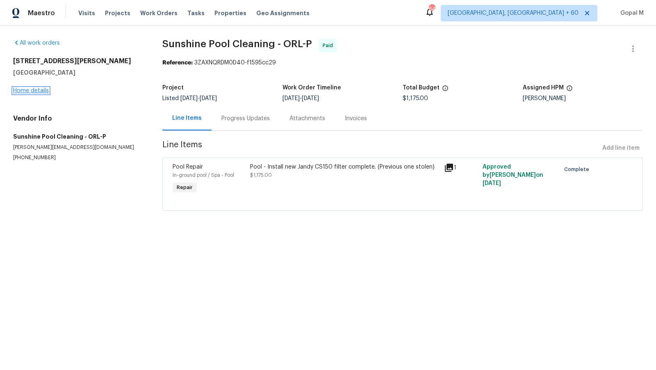
click at [42, 90] on link "Home details" at bounding box center [31, 91] width 36 height 6
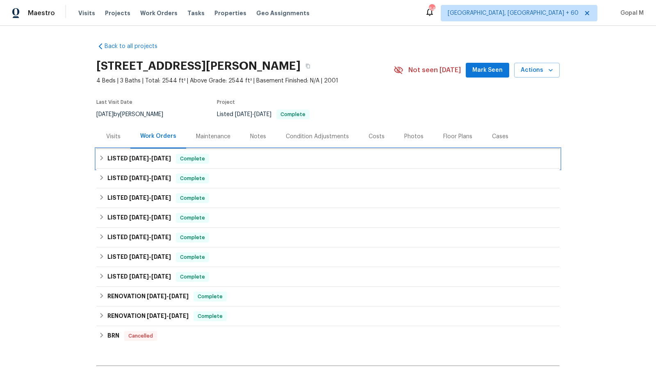
click at [171, 160] on span "[DATE]" at bounding box center [161, 159] width 20 height 6
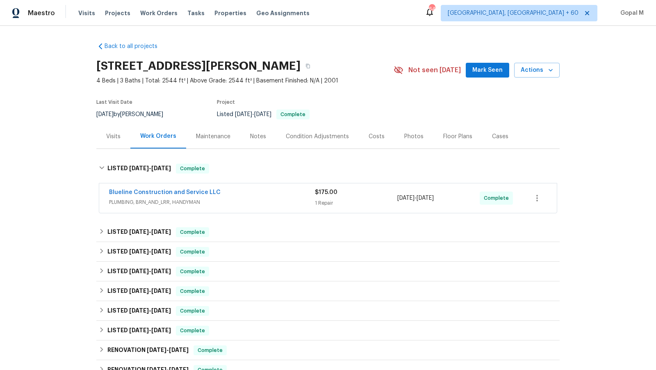
click at [269, 198] on span "PLUMBING, BRN_AND_LRR, HANDYMAN" at bounding box center [212, 202] width 206 height 8
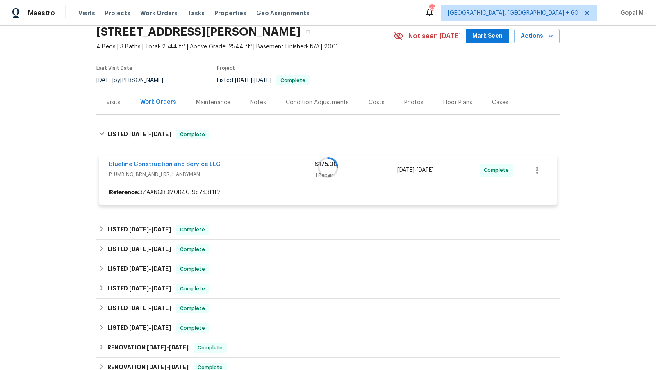
scroll to position [49, 0]
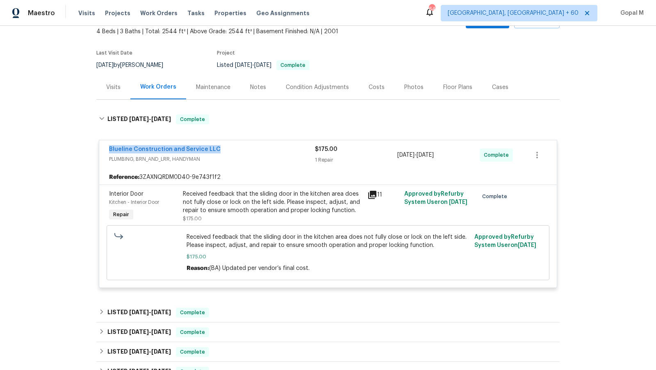
drag, startPoint x: 105, startPoint y: 151, endPoint x: 229, endPoint y: 151, distance: 124.3
click at [229, 151] on div "Blueline Construction and Service LLC PLUMBING, BRN_AND_LRR, HANDYMAN $175.00 1…" at bounding box center [328, 155] width 458 height 30
copy link "Blueline Construction and Service LLC"
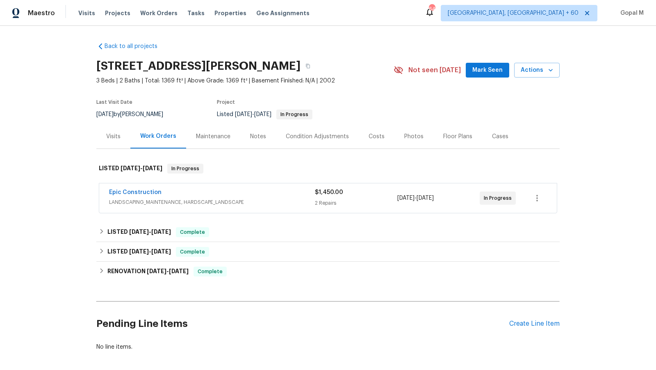
click at [372, 197] on div "$1,450.00 2 Repairs" at bounding box center [356, 198] width 82 height 20
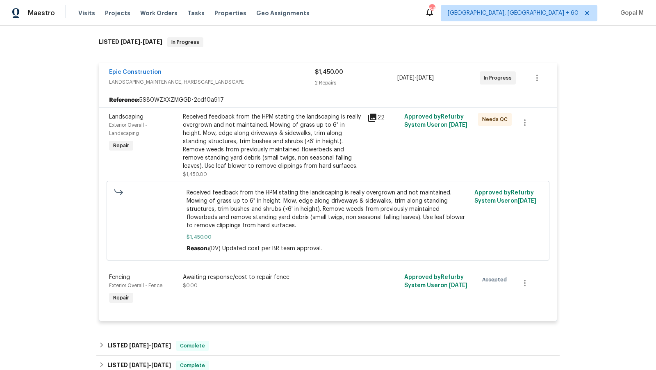
scroll to position [128, 0]
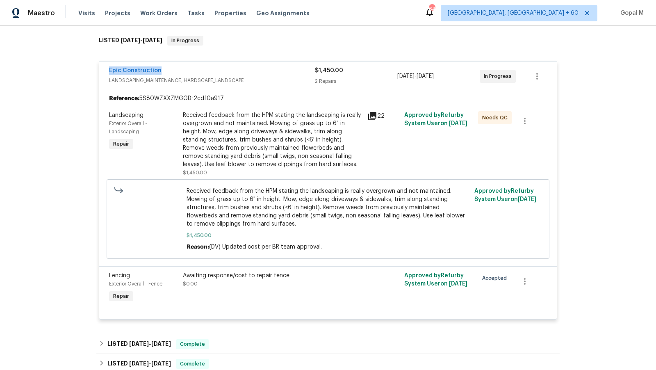
drag, startPoint x: 107, startPoint y: 71, endPoint x: 176, endPoint y: 72, distance: 68.9
click at [176, 72] on div "Epic Construction LANDSCAPING_MAINTENANCE, HARDSCAPE_LANDSCAPE $1,450.00 2 Repa…" at bounding box center [328, 77] width 458 height 30
copy link "Epic Construction"
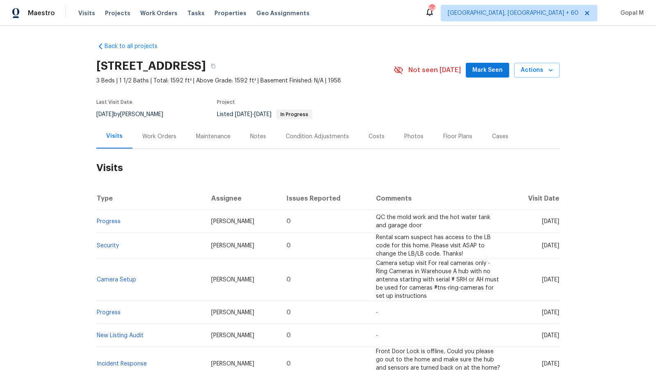
click at [163, 140] on div "Work Orders" at bounding box center [159, 137] width 34 height 8
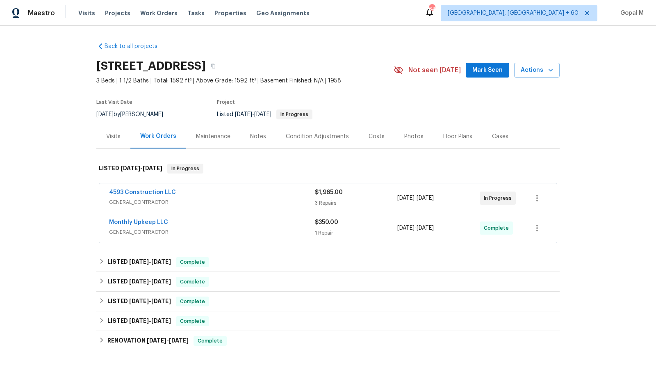
click at [287, 198] on span "GENERAL_CONTRACTOR" at bounding box center [212, 202] width 206 height 8
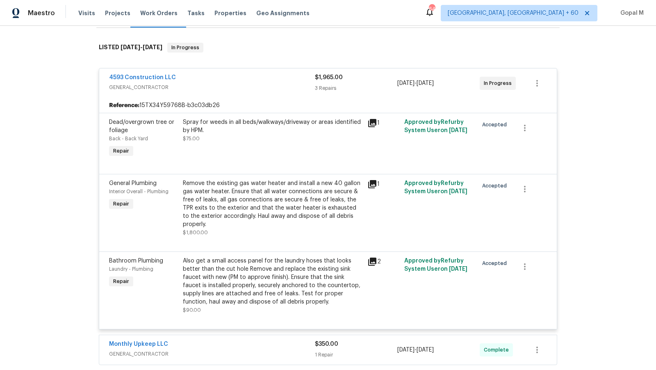
scroll to position [128, 0]
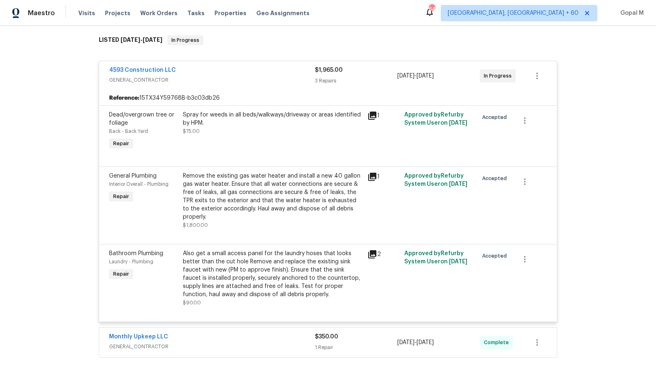
click at [279, 276] on div "Also get a small access panel for the laundry hoses that looks better than the …" at bounding box center [273, 273] width 180 height 49
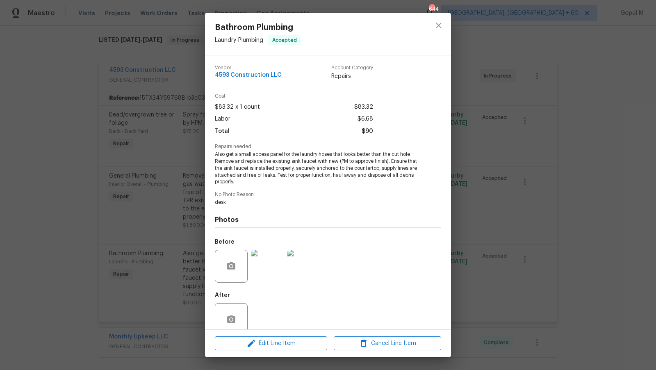
click at [272, 275] on img at bounding box center [267, 266] width 33 height 33
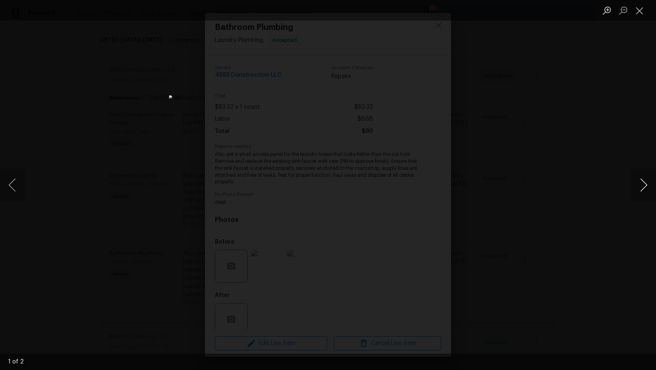
click at [643, 185] on button "Next image" at bounding box center [644, 185] width 25 height 33
click at [647, 179] on button "Next image" at bounding box center [644, 185] width 25 height 33
click at [638, 14] on button "Close lightbox" at bounding box center [640, 10] width 16 height 14
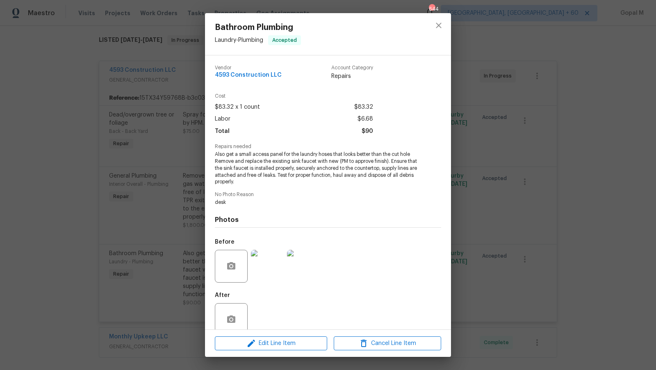
click at [614, 190] on div "Bathroom Plumbing Laundry - Plumbing Accepted Vendor 4593 Construction LLC Acco…" at bounding box center [328, 185] width 656 height 370
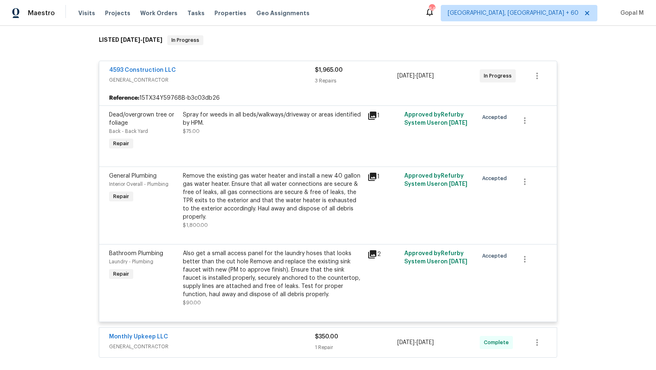
click at [263, 197] on div "Remove the existing gas water heater and install a new 40 gallon gas water heat…" at bounding box center [273, 196] width 180 height 49
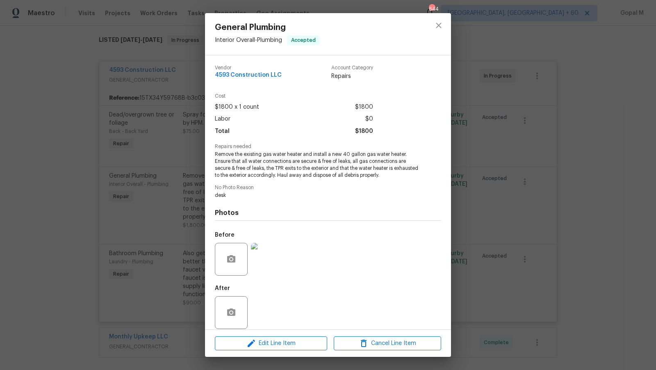
click at [265, 268] on img at bounding box center [267, 259] width 33 height 33
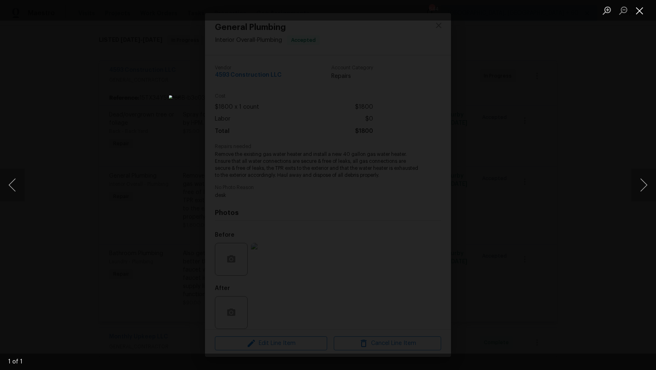
click at [643, 8] on button "Close lightbox" at bounding box center [640, 10] width 16 height 14
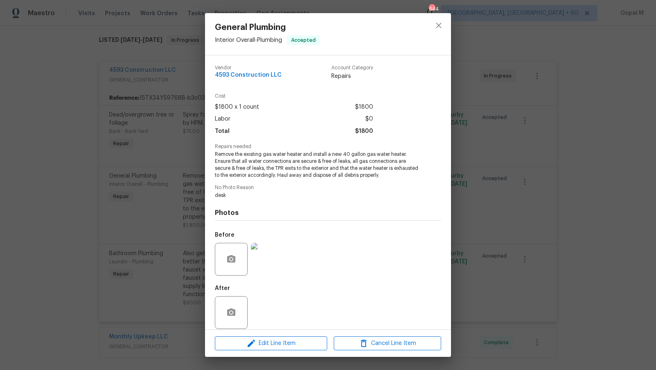
click at [496, 153] on div "General Plumbing Interior Overall - Plumbing Accepted Vendor 4593 Construction …" at bounding box center [328, 185] width 656 height 370
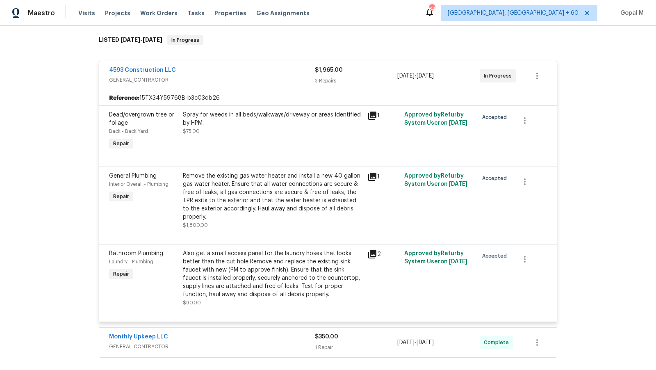
click at [260, 138] on div "Spray for weeds in all beds/walkways/driveway or areas identified by HPM. $75.00" at bounding box center [273, 131] width 185 height 46
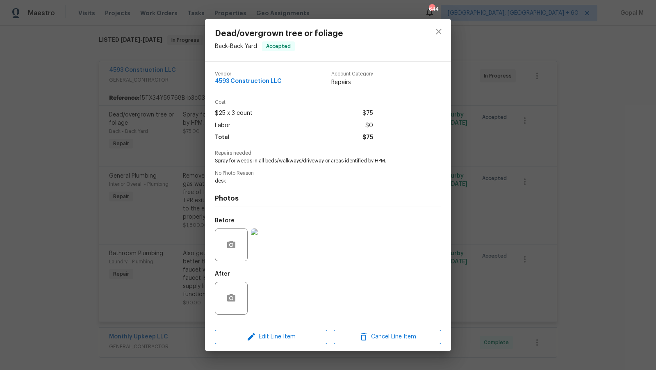
click at [270, 249] on img at bounding box center [267, 245] width 33 height 33
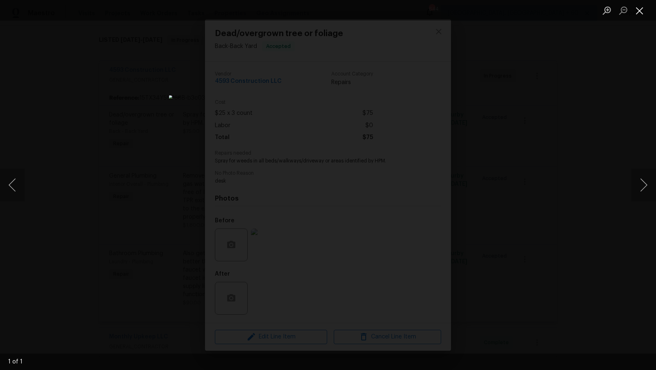
click at [641, 11] on button "Close lightbox" at bounding box center [640, 10] width 16 height 14
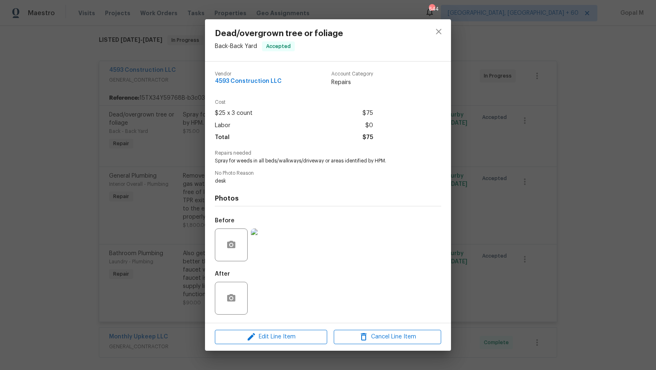
click at [538, 187] on div "Dead/overgrown tree or foliage Back - Back Yard Accepted Vendor 4593 Constructi…" at bounding box center [328, 185] width 656 height 370
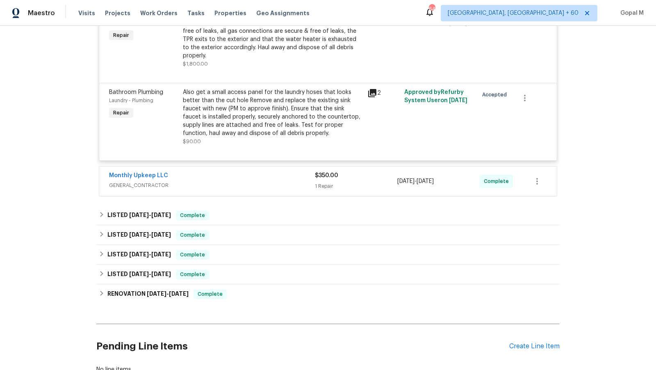
scroll to position [293, 0]
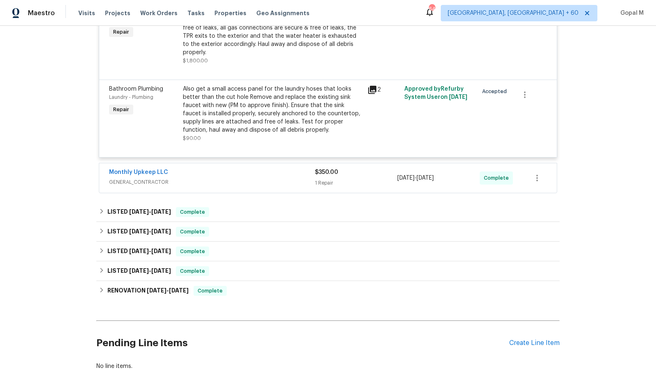
click at [263, 175] on div "Monthly Upkeep LLC" at bounding box center [212, 173] width 206 height 10
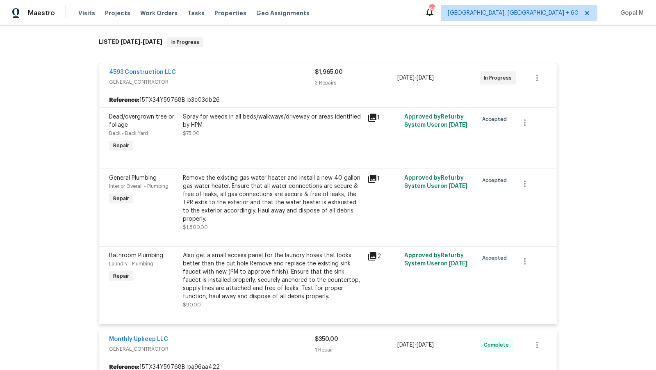
scroll to position [121, 0]
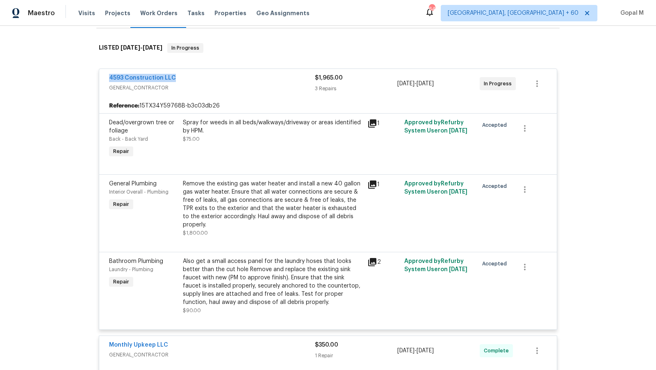
drag, startPoint x: 105, startPoint y: 78, endPoint x: 182, endPoint y: 79, distance: 77.1
click at [182, 79] on div "4593 Construction LLC GENERAL_CONTRACTOR $1,965.00 3 Repairs 9/17/2025 - 9/19/2…" at bounding box center [328, 84] width 458 height 30
copy link "4593 Construction LLC"
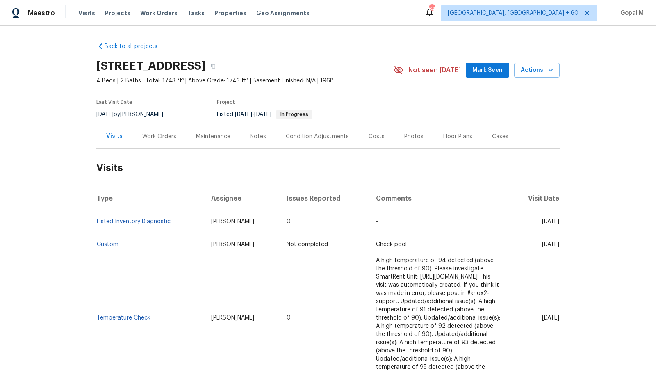
click at [167, 137] on div "Work Orders" at bounding box center [159, 137] width 34 height 8
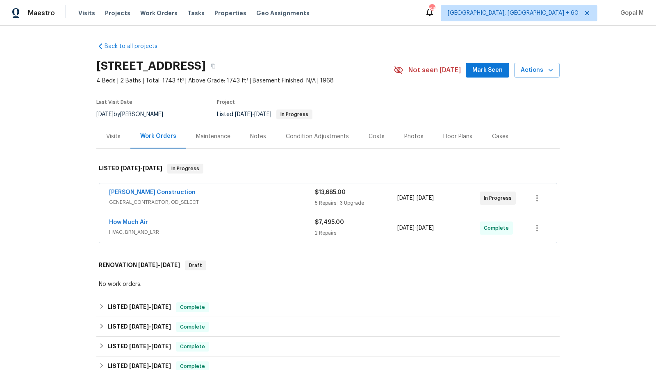
click at [226, 199] on span "GENERAL_CONTRACTOR, OD_SELECT" at bounding box center [212, 202] width 206 height 8
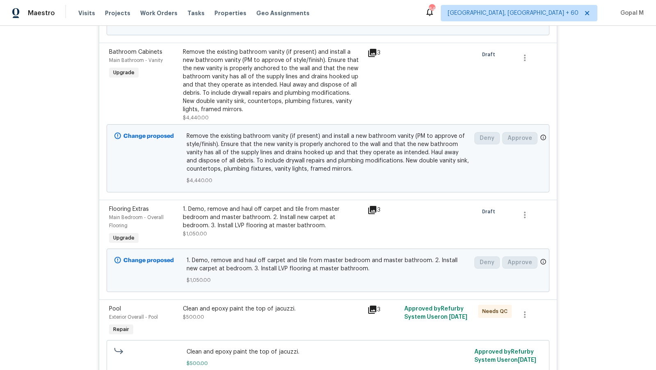
scroll to position [409, 0]
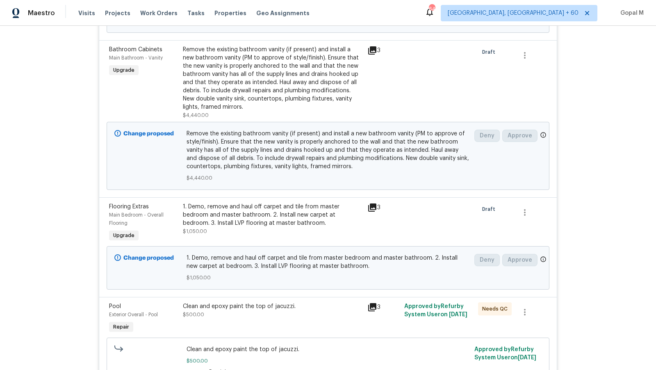
click at [241, 322] on div "Clean and epoxy paint the top of jacuzzi. $500.00" at bounding box center [273, 319] width 185 height 38
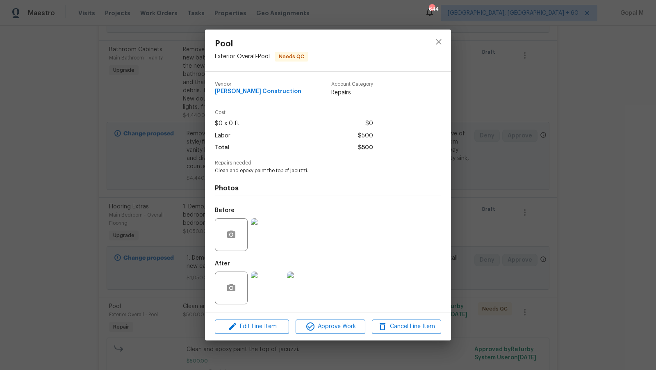
click at [171, 274] on div "Pool Exterior Overall - Pool Needs QC Vendor Navarro Construction Account Categ…" at bounding box center [328, 185] width 656 height 370
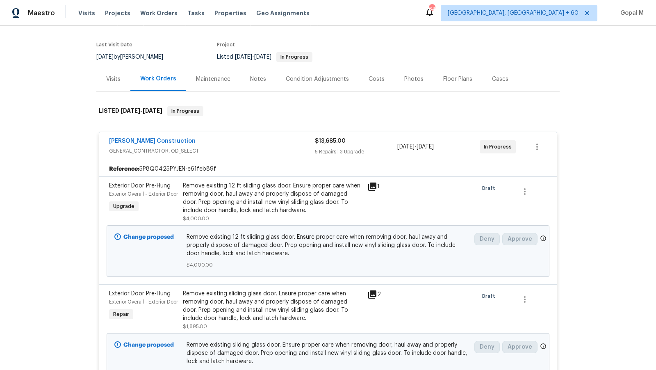
scroll to position [24, 0]
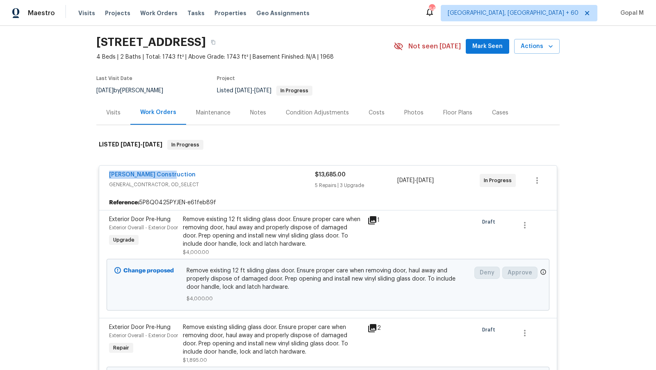
drag, startPoint x: 105, startPoint y: 175, endPoint x: 209, endPoint y: 176, distance: 103.8
click at [209, 176] on div "Navarro Construction GENERAL_CONTRACTOR, OD_SELECT $13,685.00 5 Repairs | 3 Upg…" at bounding box center [328, 181] width 458 height 30
copy link "Navarro Construction"
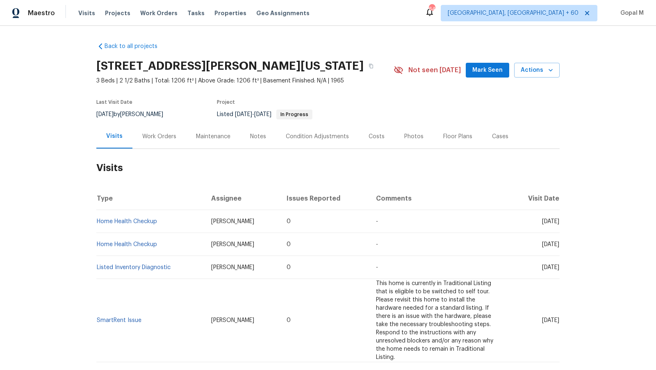
click at [167, 133] on div "Work Orders" at bounding box center [159, 137] width 34 height 8
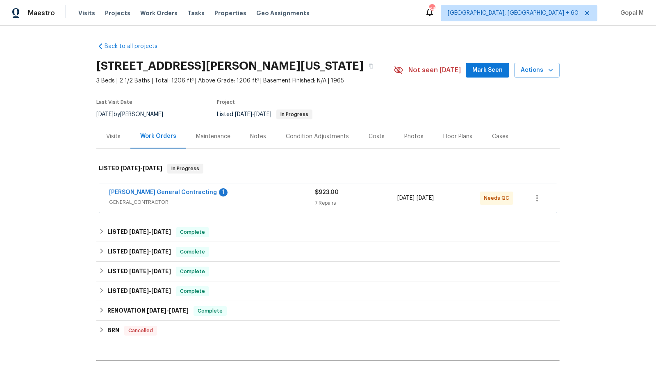
click at [265, 202] on span "GENERAL_CONTRACTOR" at bounding box center [212, 202] width 206 height 8
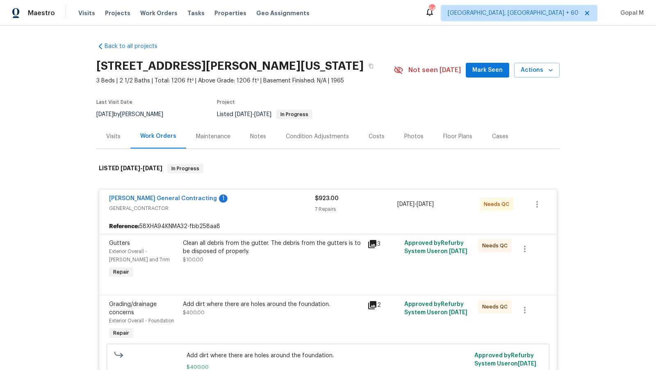
click at [279, 205] on span "GENERAL_CONTRACTOR" at bounding box center [212, 208] width 206 height 8
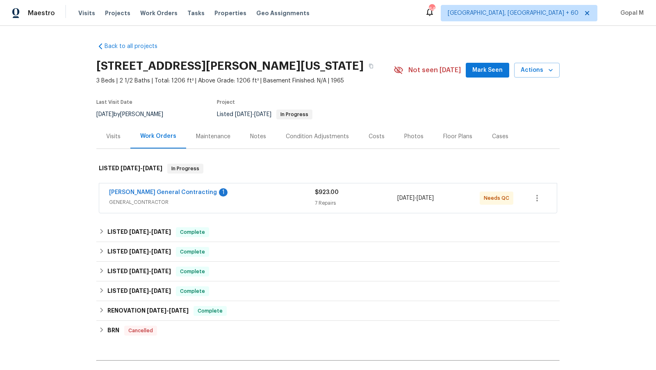
click at [279, 204] on span "GENERAL_CONTRACTOR" at bounding box center [212, 202] width 206 height 8
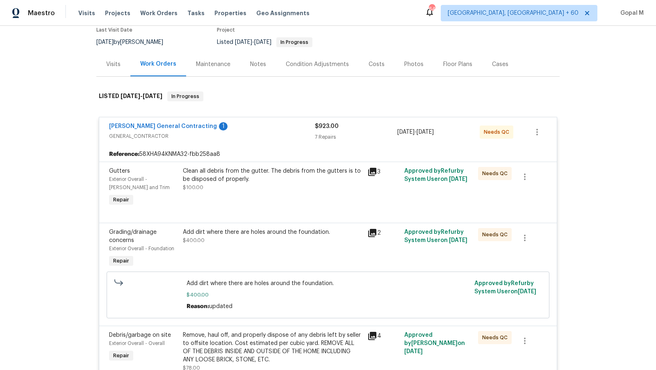
scroll to position [83, 0]
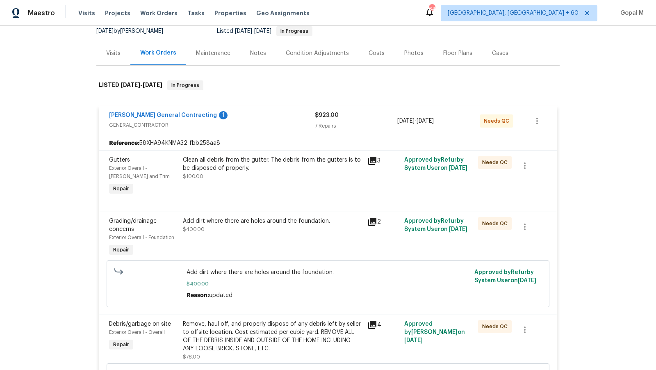
click at [269, 167] on div "Clean all debris from the gutter. The debris from the gutters is to be disposed…" at bounding box center [273, 164] width 180 height 16
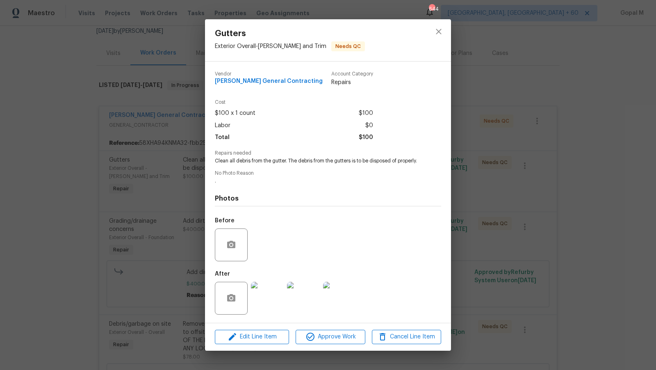
click at [268, 304] on img at bounding box center [267, 298] width 33 height 33
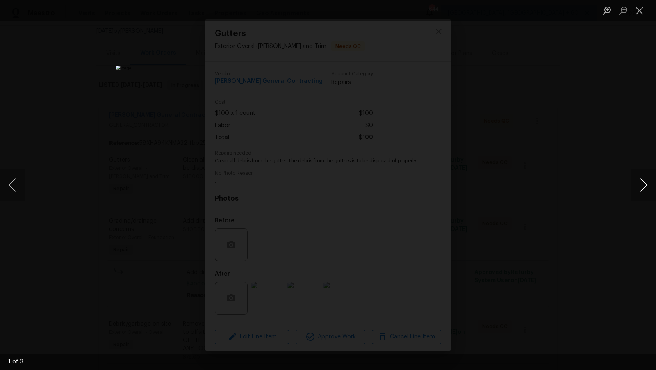
click at [643, 188] on button "Next image" at bounding box center [644, 185] width 25 height 33
click at [635, 10] on button "Close lightbox" at bounding box center [640, 10] width 16 height 14
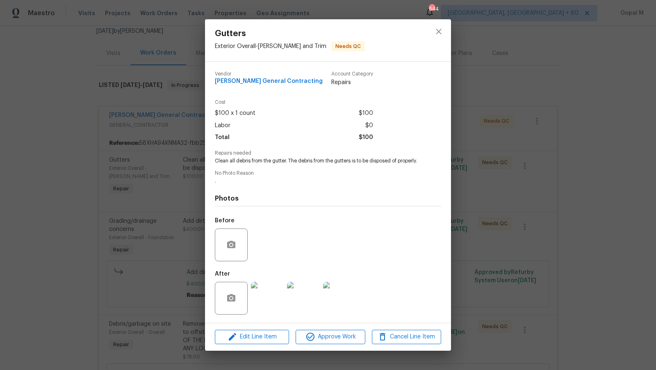
click at [514, 151] on div "Gutters Exterior Overall - Eaves and Trim Needs QC Vendor Nicholson General Con…" at bounding box center [328, 185] width 656 height 370
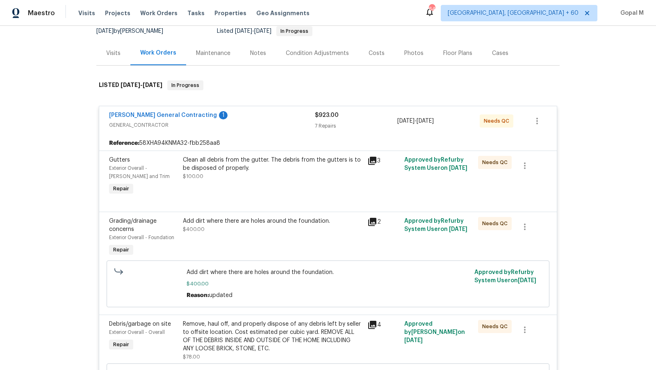
click at [316, 234] on div "Add dirt where there are holes around the foundation. $400.00" at bounding box center [273, 238] width 185 height 46
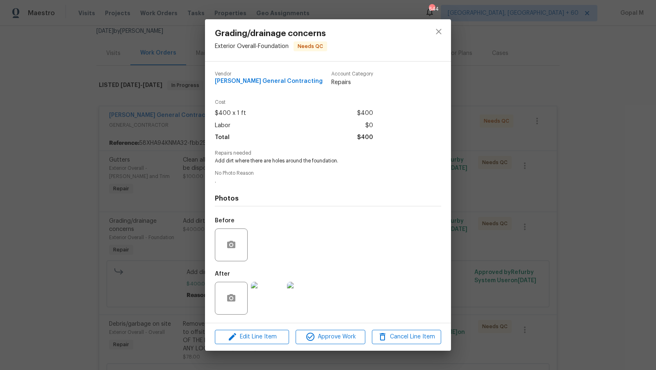
click at [476, 265] on div "Grading/drainage concerns Exterior Overall - Foundation Needs QC Vendor Nichols…" at bounding box center [328, 185] width 656 height 370
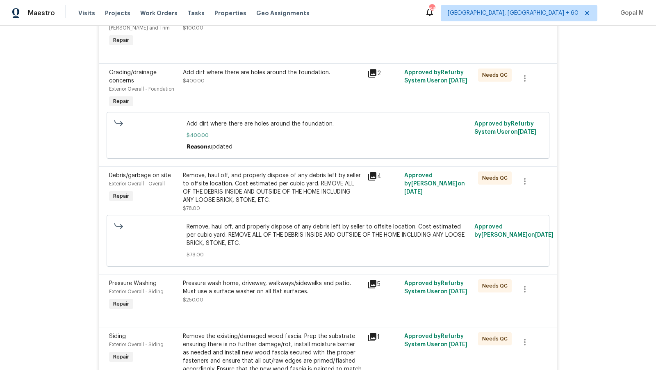
scroll to position [265, 0]
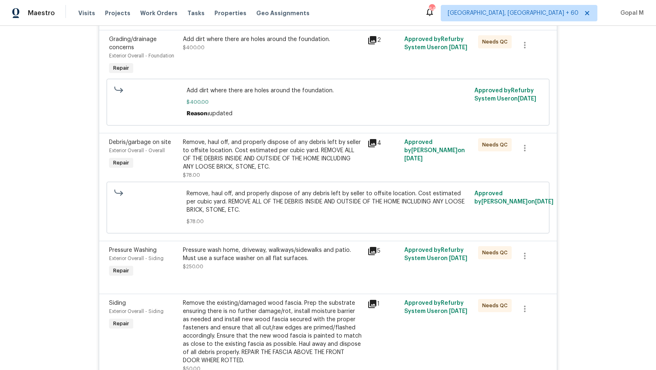
click at [310, 154] on div "Remove, haul off, and properly dispose of any debris left by seller to offsite …" at bounding box center [273, 154] width 180 height 33
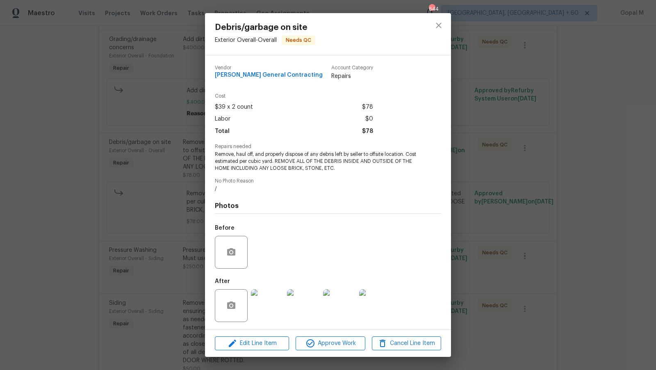
scroll to position [1, 0]
click at [261, 304] on img at bounding box center [267, 304] width 33 height 33
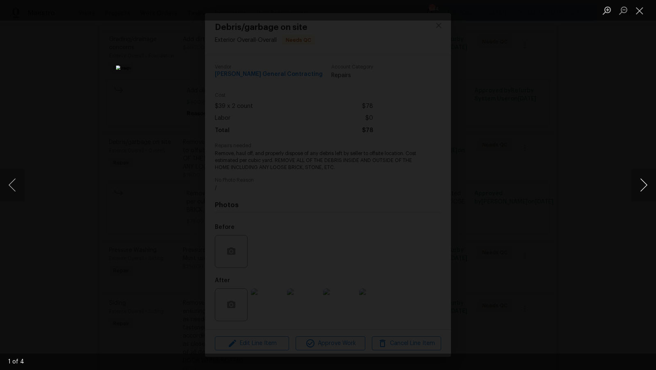
click at [643, 182] on button "Next image" at bounding box center [644, 185] width 25 height 33
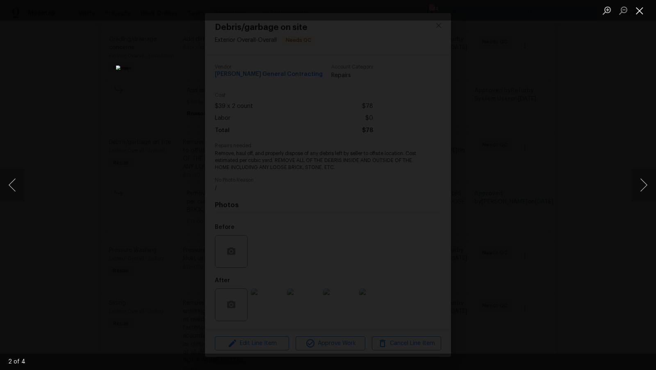
click at [640, 10] on button "Close lightbox" at bounding box center [640, 10] width 16 height 14
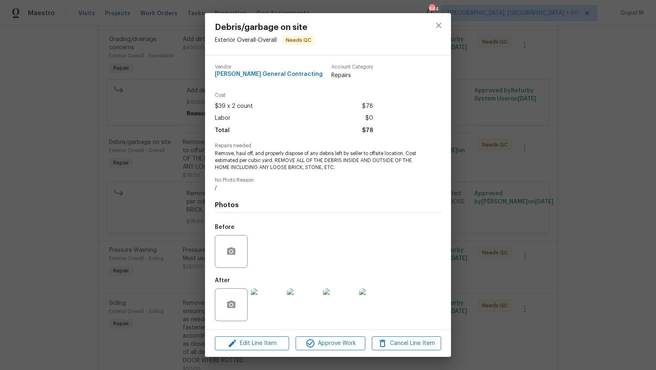
click at [599, 87] on div "Debris/garbage on site Exterior Overall - Overall Needs QC Vendor Nicholson Gen…" at bounding box center [328, 185] width 656 height 370
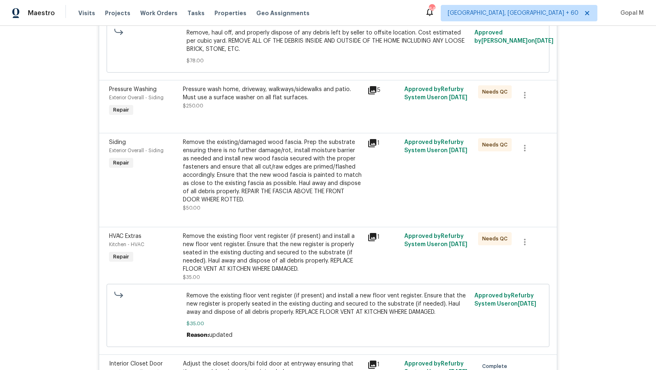
scroll to position [438, 0]
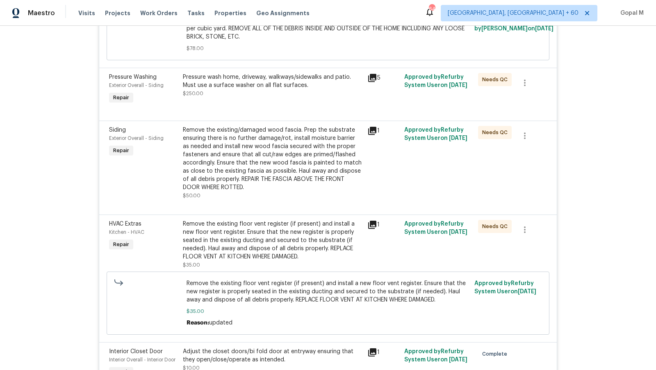
click at [286, 162] on div "Remove the existing/damaged wood fascia. Prep the substrate ensuring there is n…" at bounding box center [273, 159] width 180 height 66
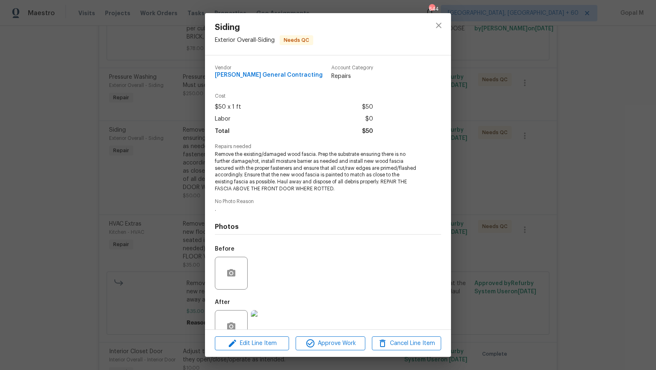
scroll to position [22, 0]
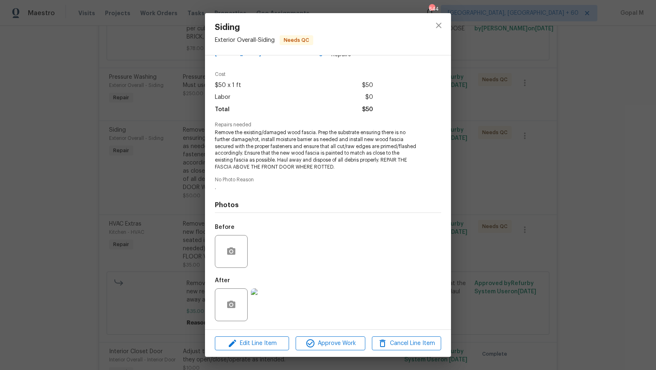
click at [275, 304] on img at bounding box center [267, 304] width 33 height 33
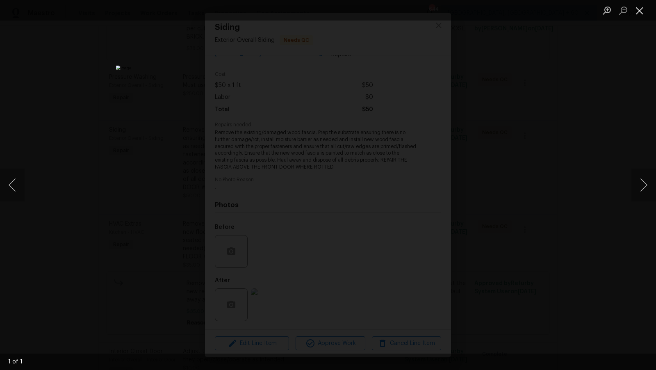
click at [641, 13] on button "Close lightbox" at bounding box center [640, 10] width 16 height 14
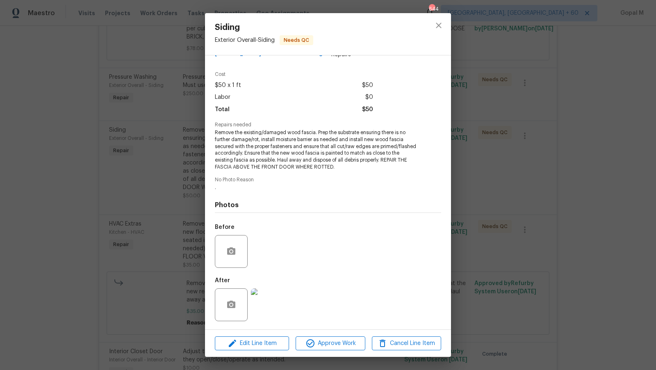
click at [536, 200] on div "Siding Exterior Overall - Siding Needs QC Vendor Nicholson General Contracting …" at bounding box center [328, 185] width 656 height 370
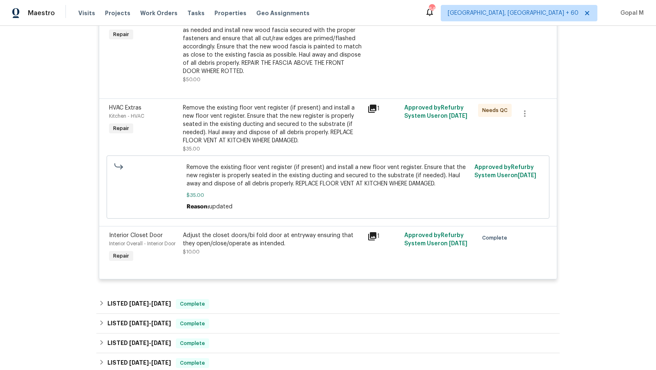
scroll to position [570, 0]
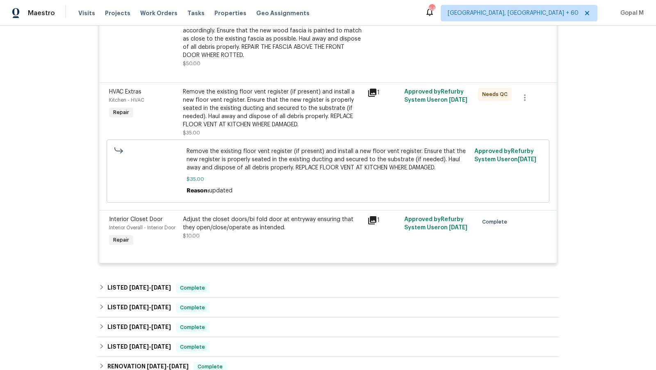
click at [286, 233] on div "Adjust the closet doors/bi fold door at entryway ensuring that they open/close/…" at bounding box center [273, 227] width 180 height 25
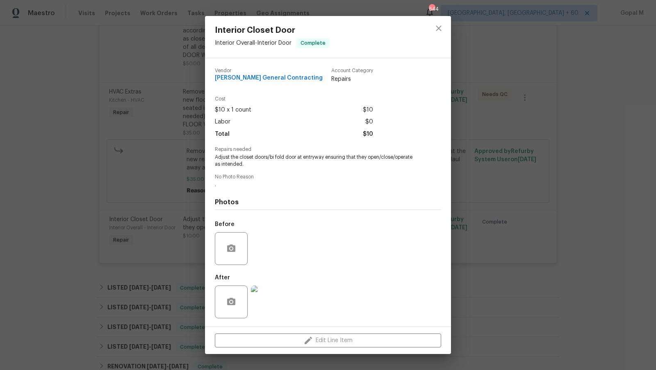
click at [263, 310] on img at bounding box center [267, 302] width 33 height 33
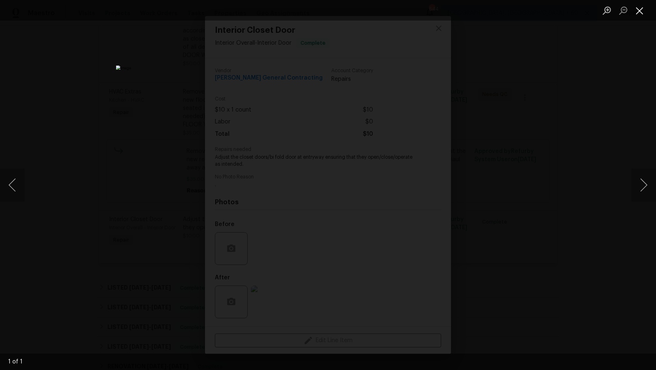
click at [645, 11] on button "Close lightbox" at bounding box center [640, 10] width 16 height 14
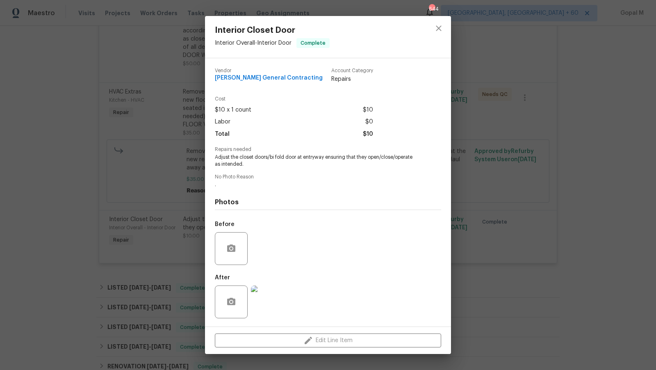
click at [524, 178] on div "Interior Closet Door Interior Overall - Interior Door Complete Vendor Nicholson…" at bounding box center [328, 185] width 656 height 370
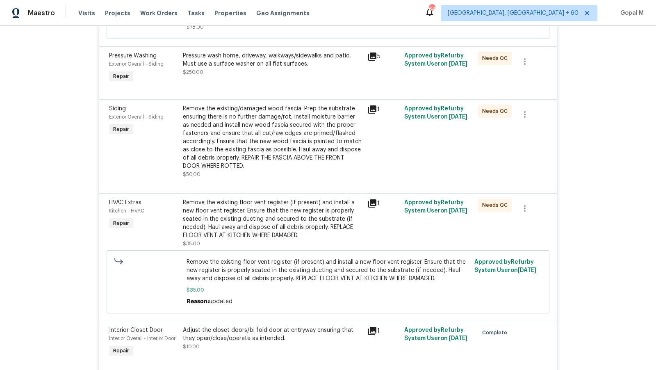
scroll to position [453, 0]
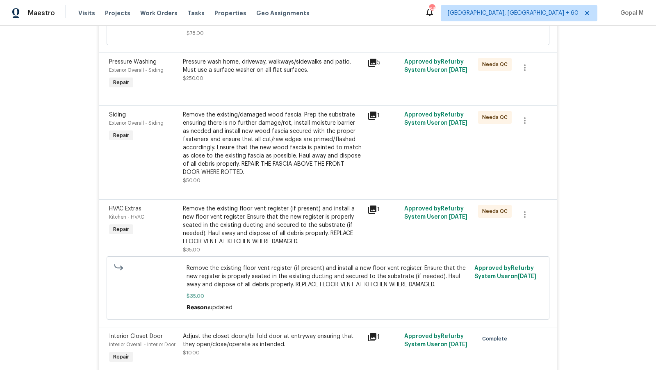
click at [295, 222] on div "Remove the existing floor vent register (if present) and install a new floor ve…" at bounding box center [273, 225] width 180 height 41
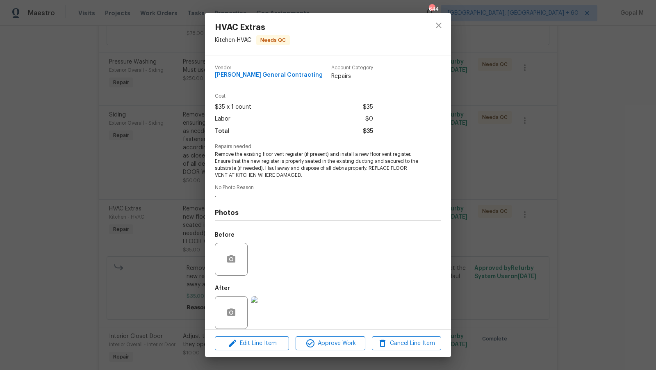
click at [273, 317] on img at bounding box center [267, 312] width 33 height 33
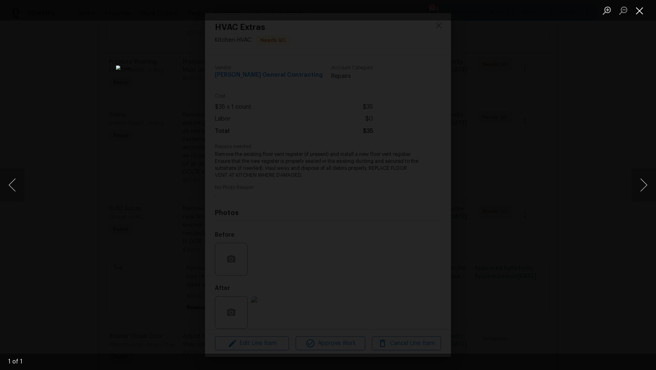
click at [638, 15] on button "Close lightbox" at bounding box center [640, 10] width 16 height 14
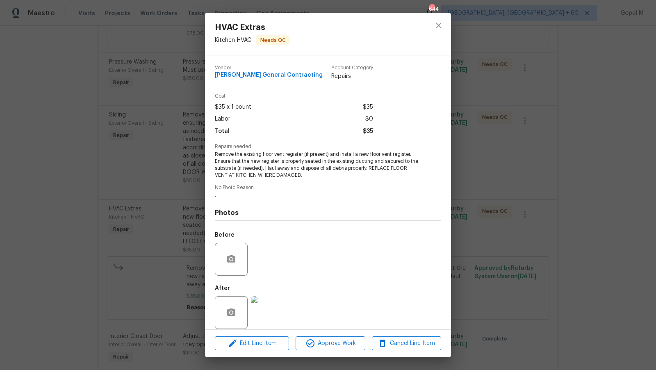
click at [535, 227] on div "HVAC Extras Kitchen - HVAC Needs QC Vendor Nicholson General Contracting Accoun…" at bounding box center [328, 185] width 656 height 370
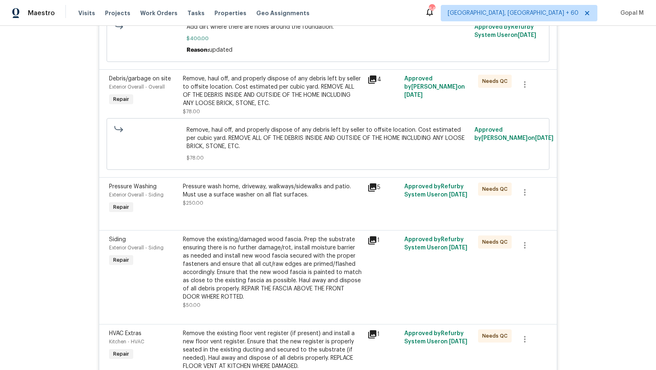
scroll to position [297, 0]
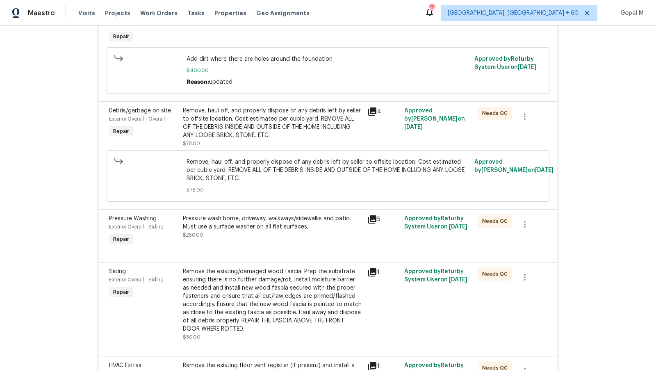
click at [300, 306] on div "Remove the existing/damaged wood fascia. Prep the substrate ensuring there is n…" at bounding box center [273, 301] width 180 height 66
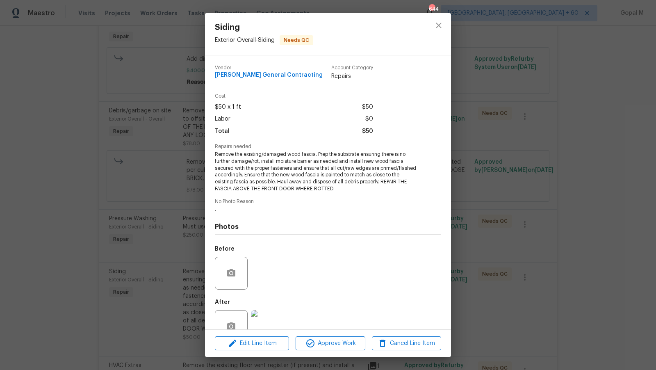
click at [501, 261] on div "Siding Exterior Overall - Siding Needs QC Vendor Nicholson General Contracting …" at bounding box center [328, 185] width 656 height 370
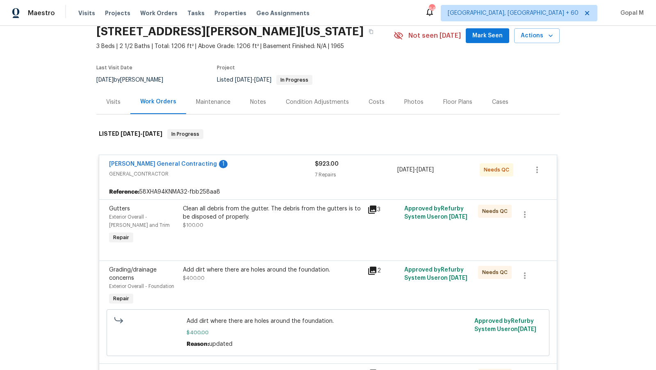
scroll to position [32, 0]
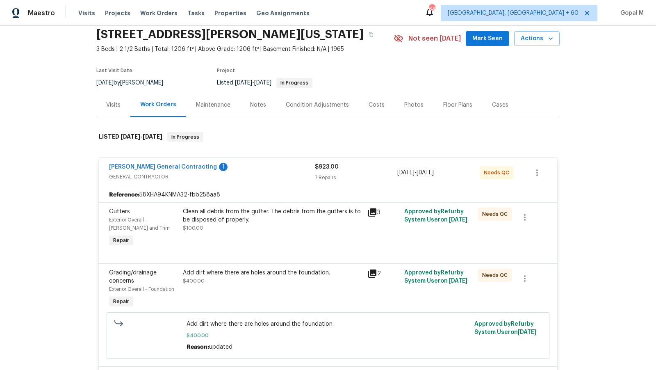
click at [238, 174] on span "GENERAL_CONTRACTOR" at bounding box center [212, 177] width 206 height 8
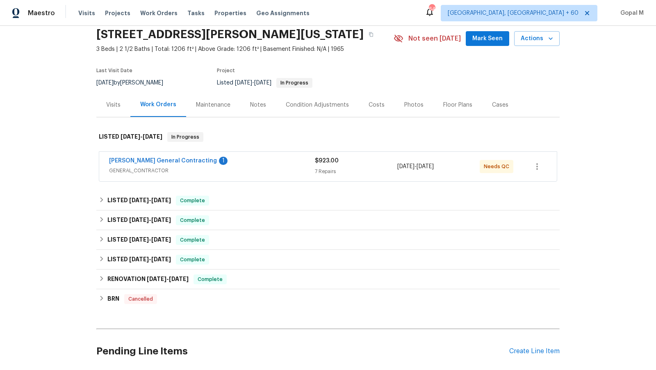
scroll to position [95, 0]
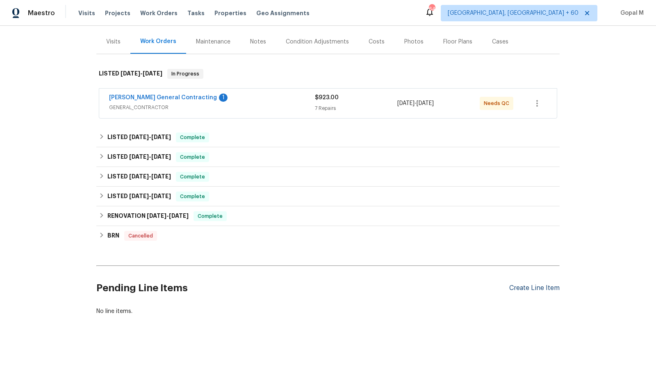
click at [518, 288] on div "Create Line Item" at bounding box center [535, 288] width 50 height 8
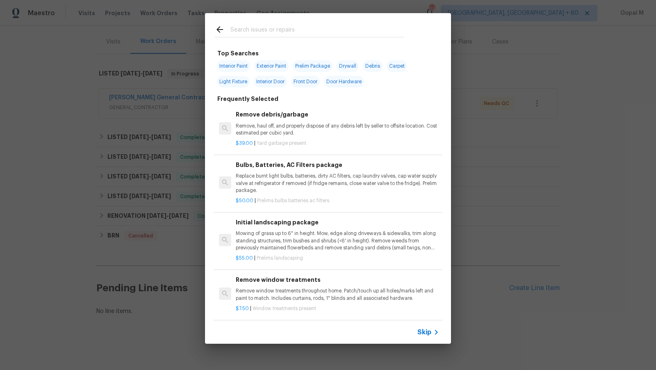
click at [428, 335] on span "Skip" at bounding box center [425, 332] width 14 height 8
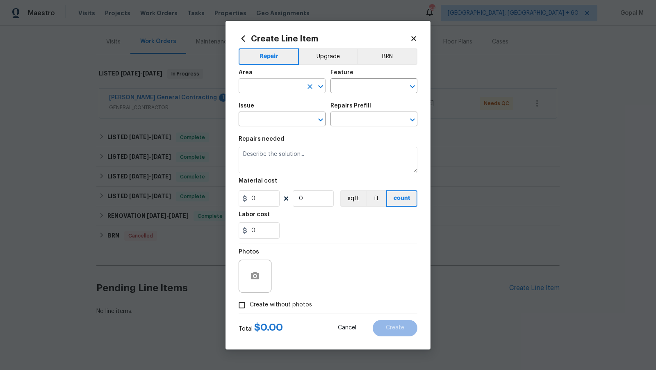
click at [275, 83] on input "text" at bounding box center [271, 86] width 64 height 13
click at [270, 105] on li "Plumbing" at bounding box center [282, 105] width 87 height 14
type input "Plumbing"
click at [372, 86] on input "text" at bounding box center [363, 86] width 64 height 13
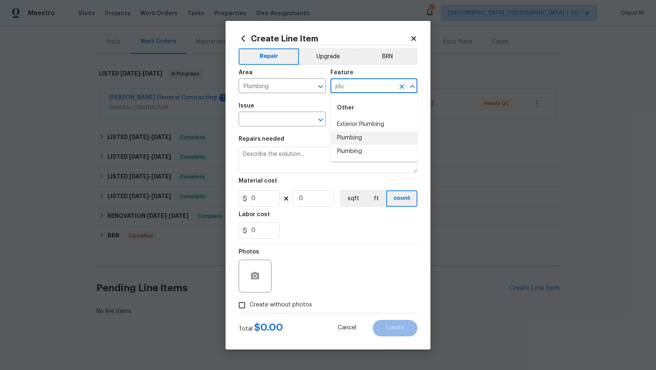
click at [374, 137] on li "Plumbing" at bounding box center [374, 138] width 87 height 14
type input "Plumbing"
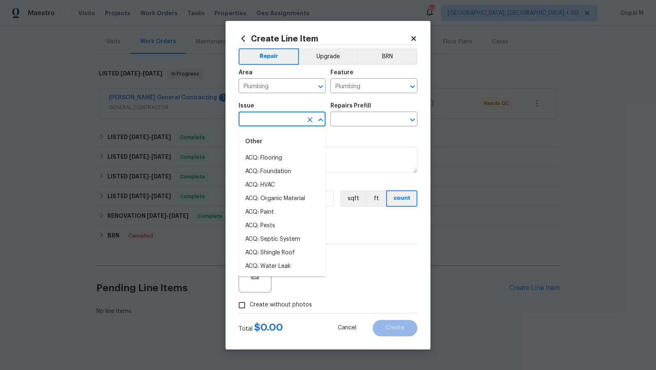
click at [292, 122] on input "text" at bounding box center [271, 120] width 64 height 13
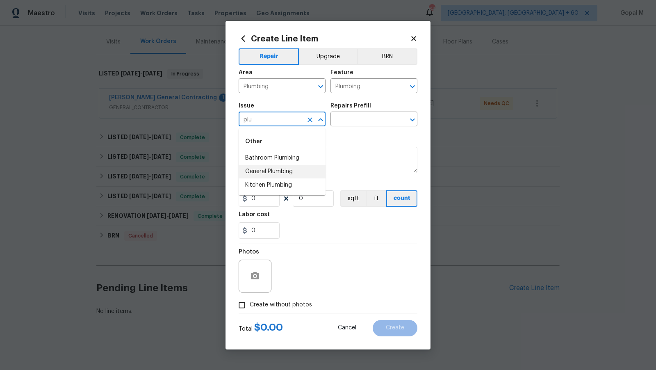
click at [292, 172] on li "General Plumbing" at bounding box center [282, 172] width 87 height 14
type input "General Plumbing"
click at [352, 124] on input "text" at bounding box center [363, 120] width 64 height 13
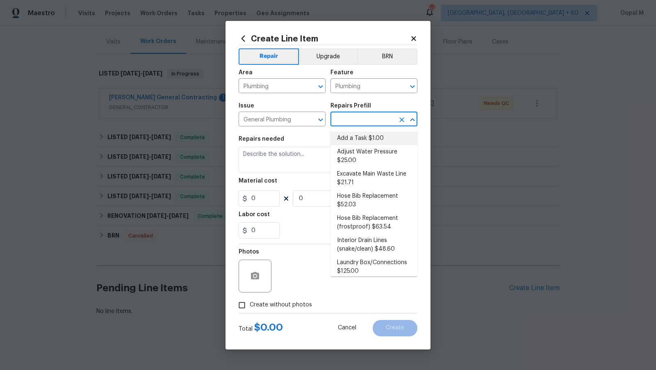
click at [366, 140] on li "Add a Task $1.00" at bounding box center [374, 139] width 87 height 14
type textarea "HPM to detail"
type input "1"
type input "Add a Task $1.00"
type input "1"
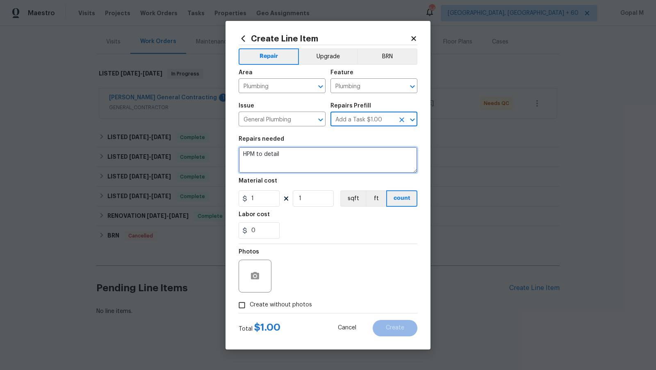
click at [329, 162] on textarea "HPM to detail" at bounding box center [328, 160] width 179 height 26
paste textarea "water in basement"
type textarea "There is a water in the basement. Inspect and repair the leak."
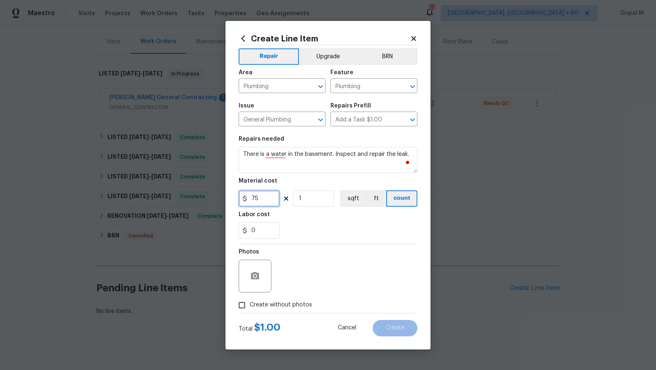
type input "75"
click at [284, 302] on span "Create without photos" at bounding box center [281, 305] width 62 height 9
click at [250, 302] on input "Create without photos" at bounding box center [242, 305] width 16 height 16
checkbox input "true"
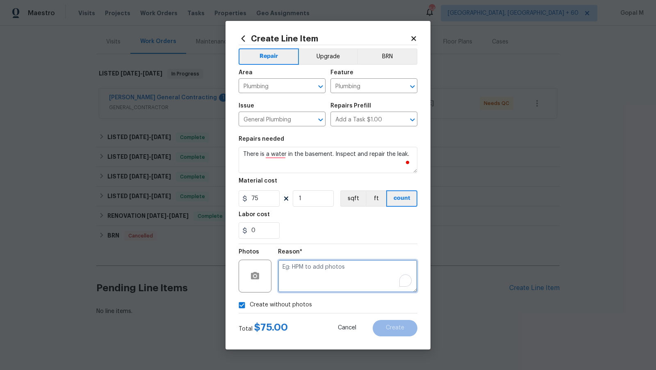
click at [316, 269] on textarea "To enrich screen reader interactions, please activate Accessibility in Grammarl…" at bounding box center [348, 276] width 140 height 33
type textarea "No photos"
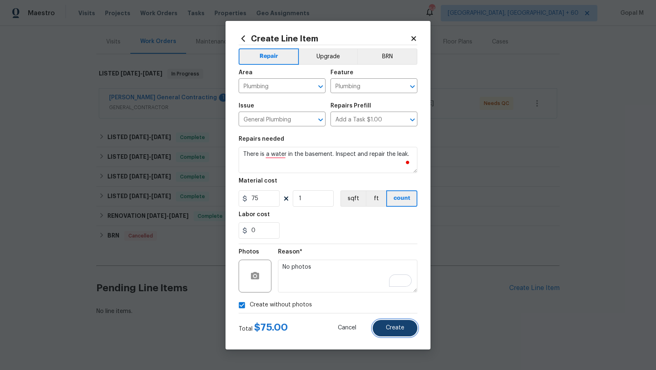
click at [383, 326] on button "Create" at bounding box center [395, 328] width 45 height 16
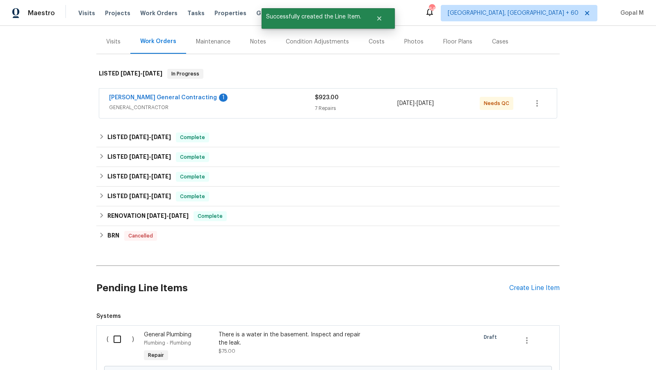
click at [118, 332] on input "checkbox" at bounding box center [120, 339] width 23 height 17
checkbox input "true"
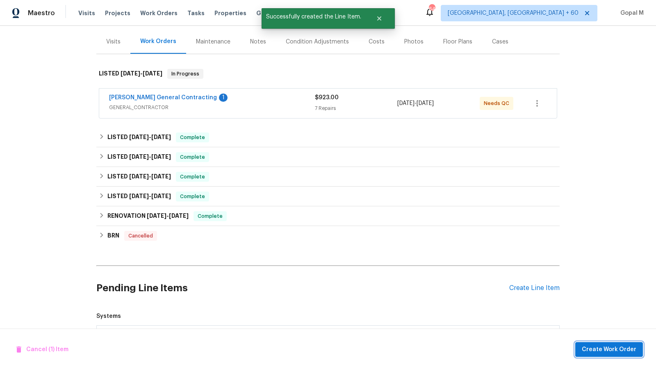
click at [600, 343] on button "Create Work Order" at bounding box center [610, 349] width 68 height 15
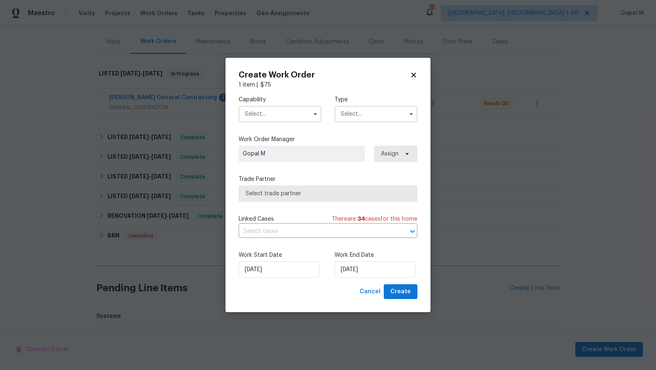
click at [296, 114] on input "text" at bounding box center [280, 114] width 83 height 16
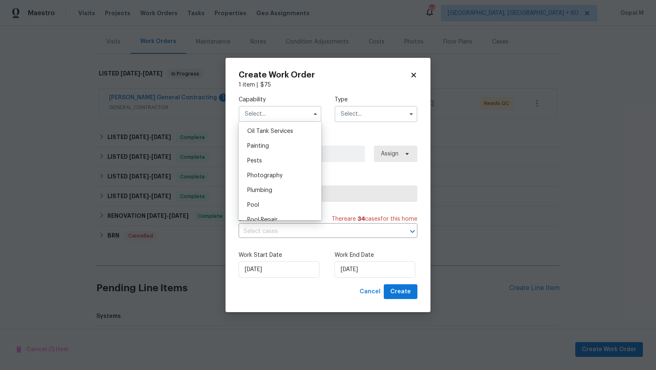
scroll to position [686, 0]
click at [277, 181] on div "Plumbing" at bounding box center [280, 179] width 79 height 15
type input "Plumbing"
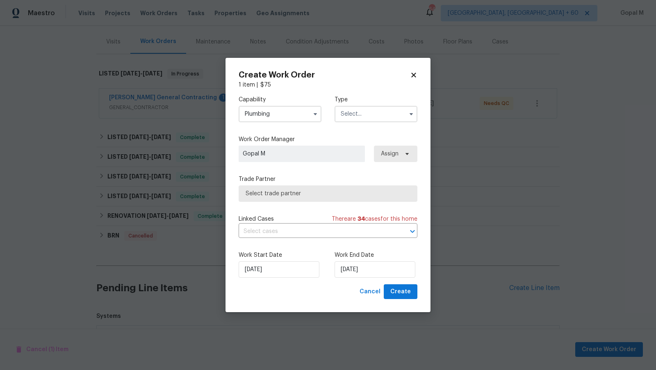
click at [387, 112] on input "text" at bounding box center [376, 114] width 83 height 16
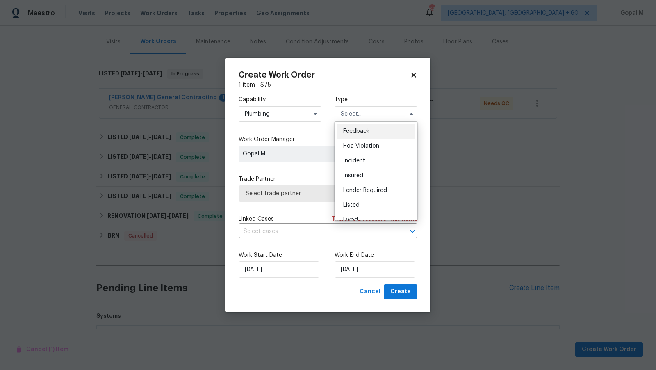
click at [368, 129] on span "Feedback" at bounding box center [356, 131] width 26 height 6
type input "Feedback"
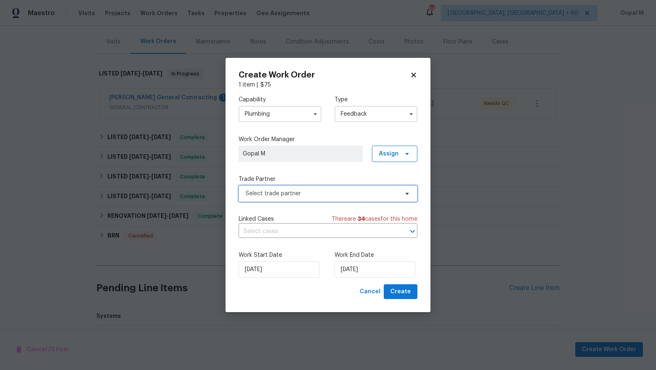
click at [348, 192] on span "Select trade partner" at bounding box center [322, 194] width 153 height 8
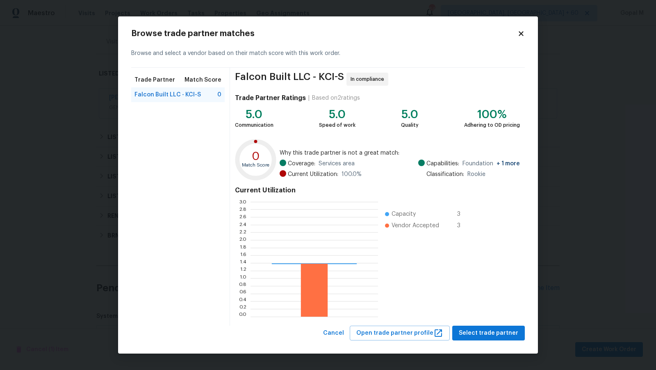
scroll to position [115, 128]
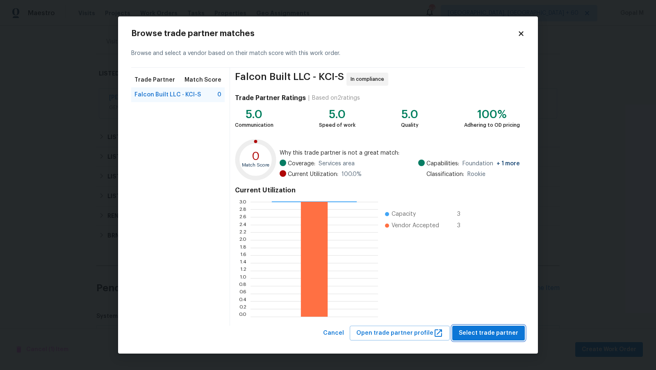
click at [461, 333] on button "Select trade partner" at bounding box center [489, 333] width 73 height 15
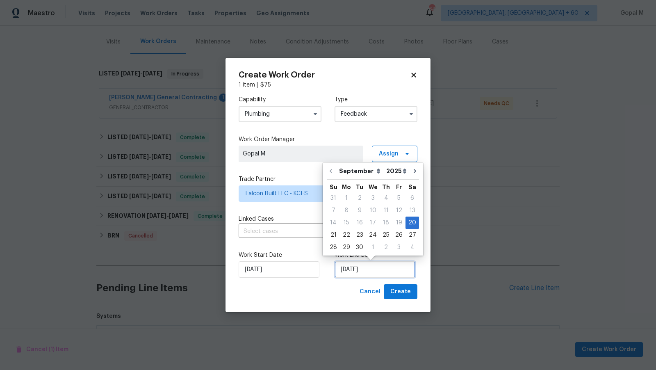
click at [350, 271] on input "20/09/2025" at bounding box center [375, 269] width 81 height 16
click at [372, 233] on div "24" at bounding box center [373, 234] width 14 height 11
type input "24/09/2025"
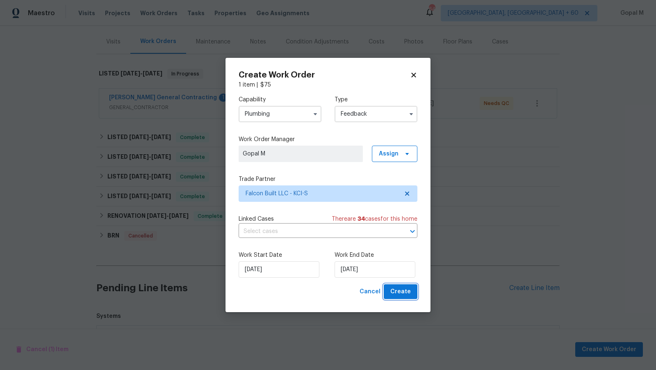
click at [389, 292] on button "Create" at bounding box center [401, 291] width 34 height 15
checkbox input "false"
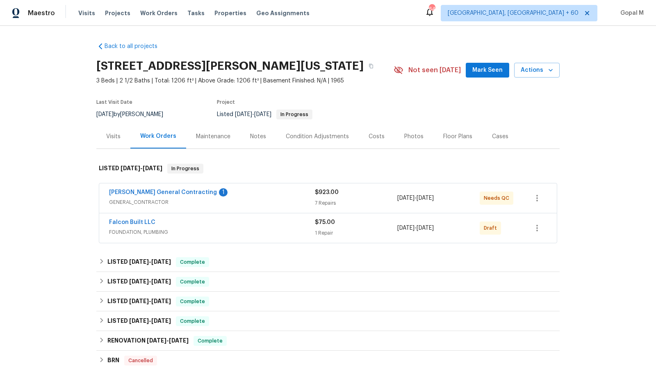
click at [371, 231] on div "1 Repair" at bounding box center [356, 233] width 82 height 8
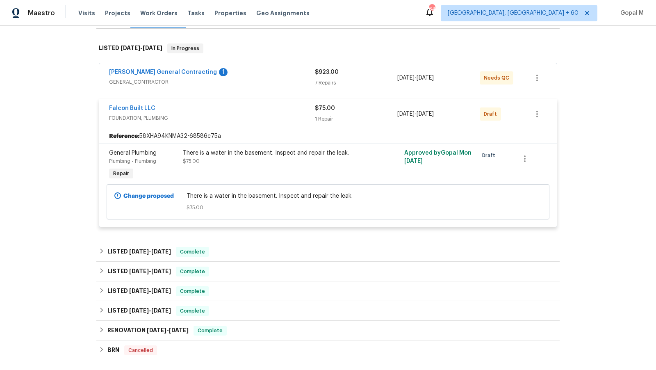
scroll to position [121, 0]
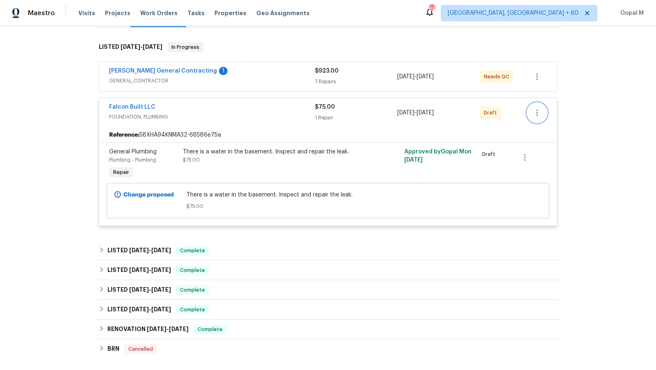
click at [538, 118] on button "button" at bounding box center [538, 113] width 20 height 20
click at [548, 108] on li "Send to Vendor" at bounding box center [573, 112] width 91 height 14
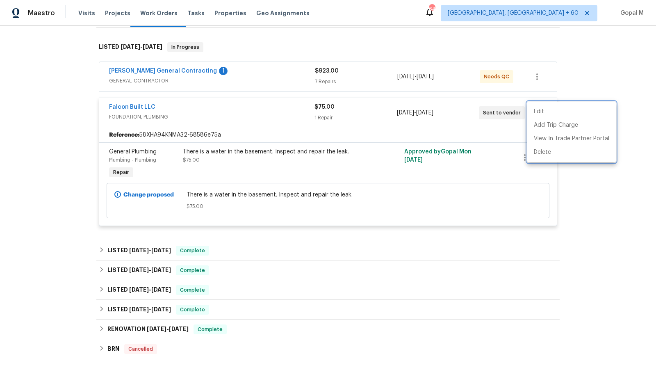
click at [105, 107] on div at bounding box center [328, 185] width 656 height 370
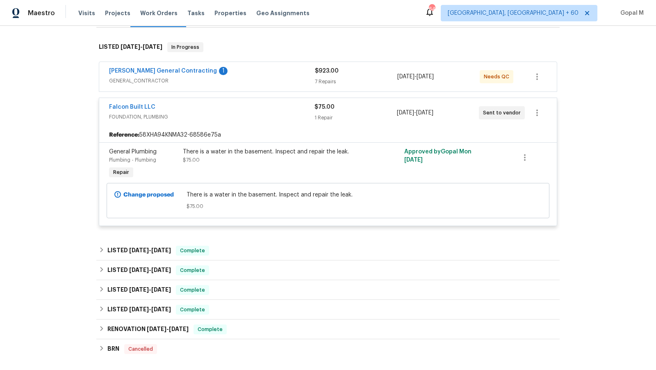
drag, startPoint x: 105, startPoint y: 107, endPoint x: 464, endPoint y: 132, distance: 360.3
click at [463, 130] on div "Falcon Built LLC FOUNDATION, PLUMBING $75.00 1 Repair [DATE] - [DATE] Sent to v…" at bounding box center [328, 162] width 459 height 128
click at [105, 109] on div "Falcon Built LLC FOUNDATION, PLUMBING $75.00 1 Repair [DATE] - [DATE] Sent to v…" at bounding box center [328, 113] width 458 height 30
drag, startPoint x: 106, startPoint y: 105, endPoint x: 512, endPoint y: 111, distance: 406.7
click at [512, 111] on div "Falcon Built LLC FOUNDATION, PLUMBING $75.00 1 Repair [DATE] - [DATE] Sent to v…" at bounding box center [328, 113] width 458 height 30
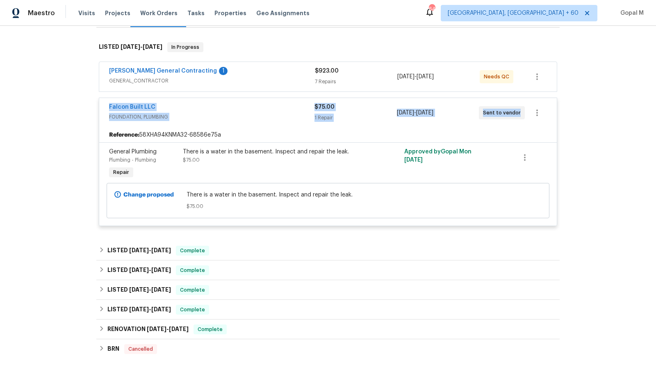
copy div "Falcon Built LLC FOUNDATION, PLUMBING $75.00 1 Repair [DATE] - [DATE] Sent to v…"
